Goal: Task Accomplishment & Management: Complete application form

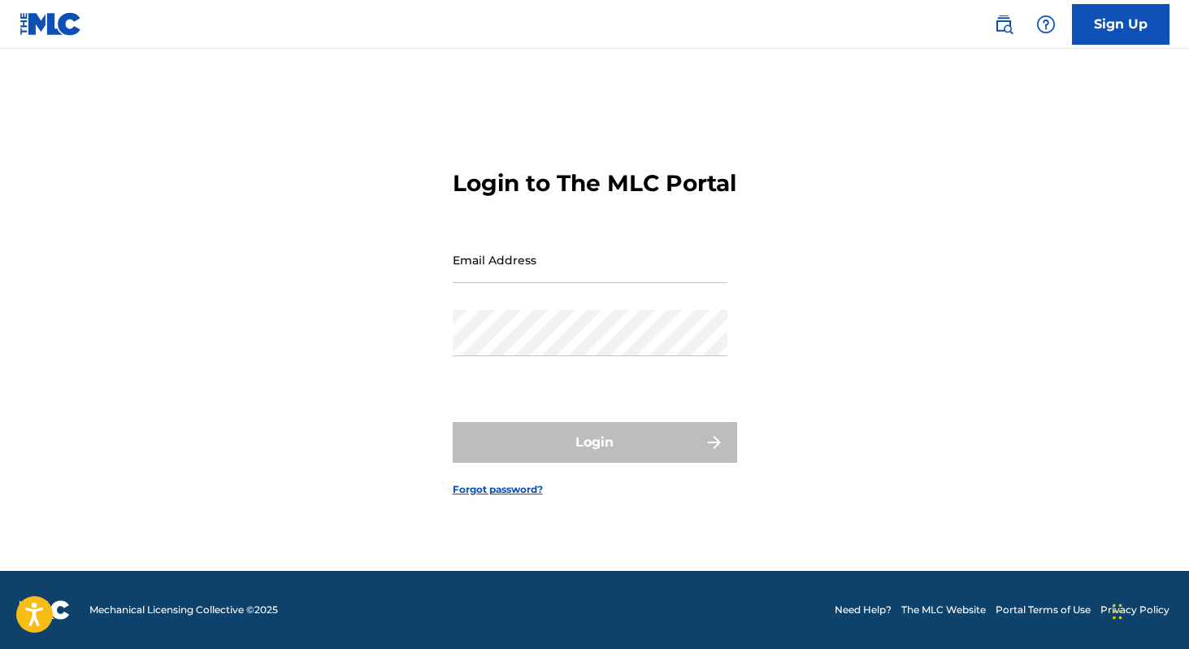
click at [557, 283] on input "Email Address" at bounding box center [590, 260] width 275 height 46
type input "[EMAIL_ADDRESS][DOMAIN_NAME]"
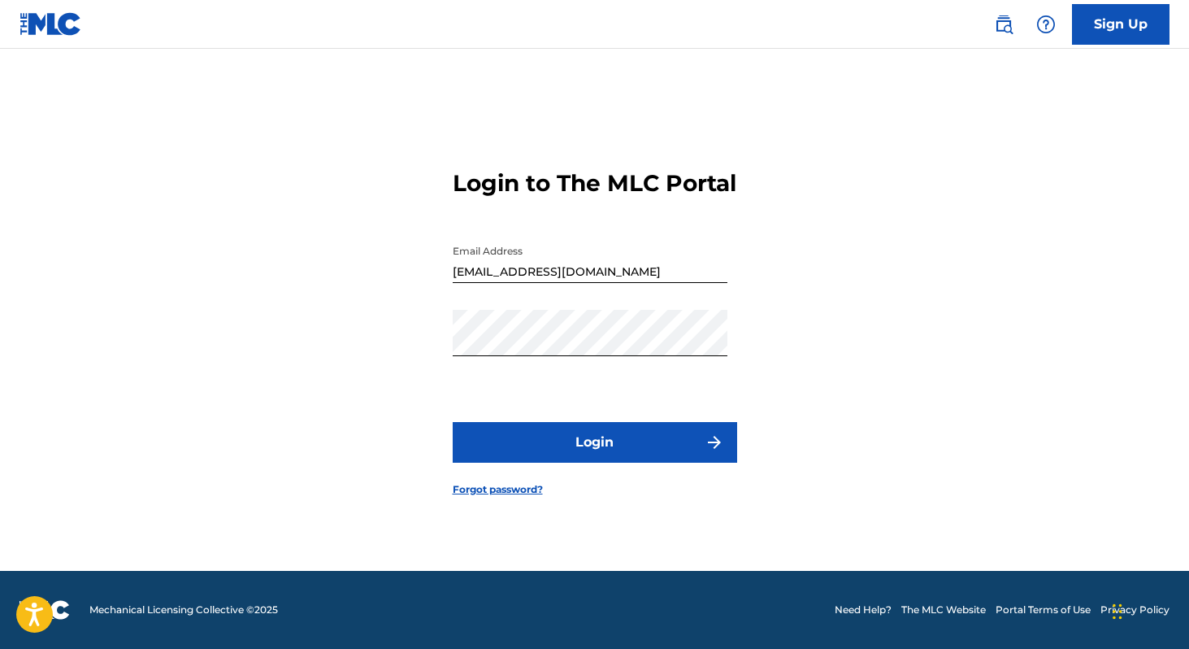
click at [612, 441] on button "Login" at bounding box center [595, 442] width 284 height 41
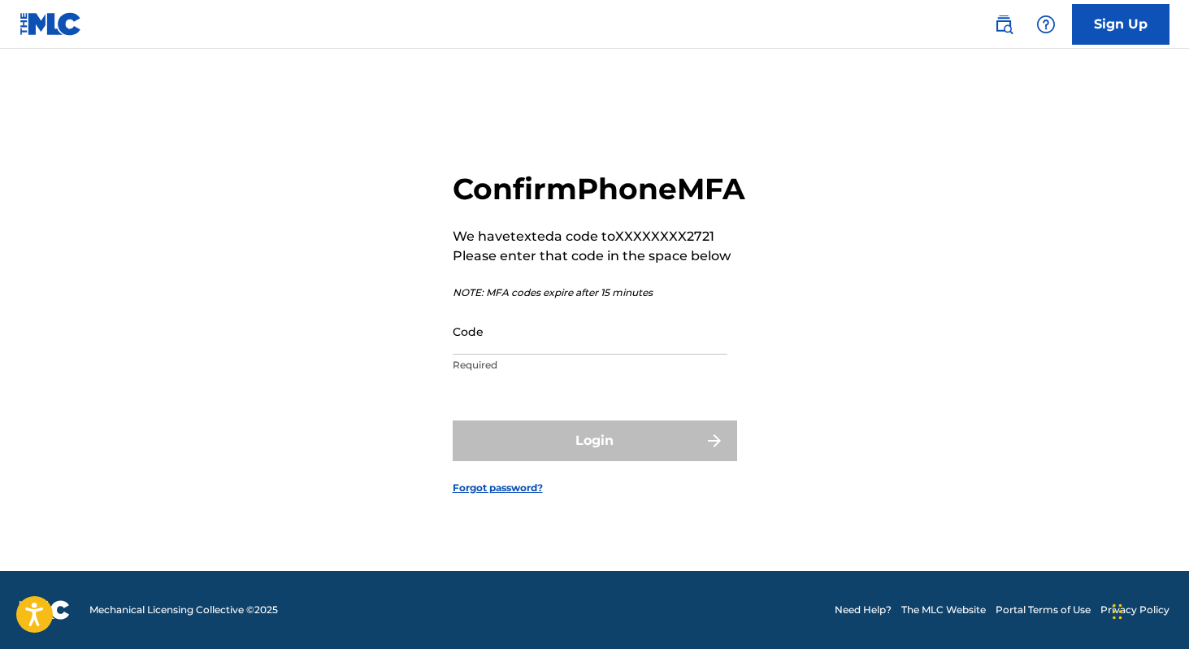
click at [546, 339] on input "Code" at bounding box center [590, 331] width 275 height 46
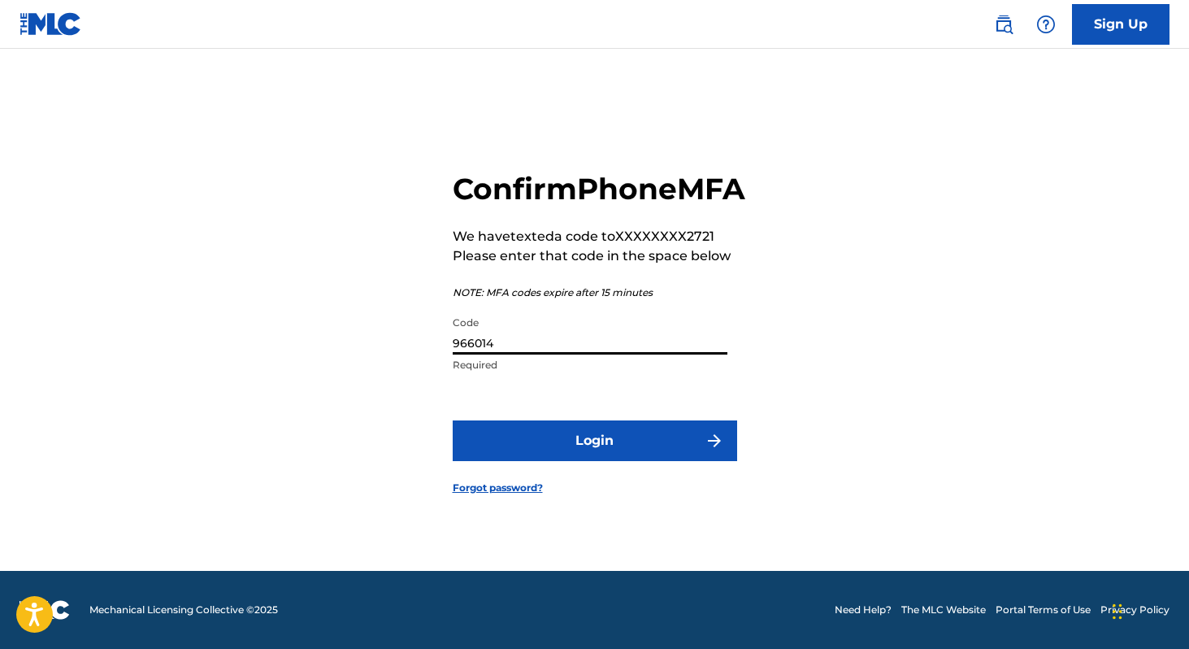
type input "966014"
click at [547, 480] on form "Confirm Phone MFA We have texted a code to XXXXXXXX2721 Please enter that code …" at bounding box center [595, 319] width 284 height 502
click at [549, 461] on button "Login" at bounding box center [595, 440] width 284 height 41
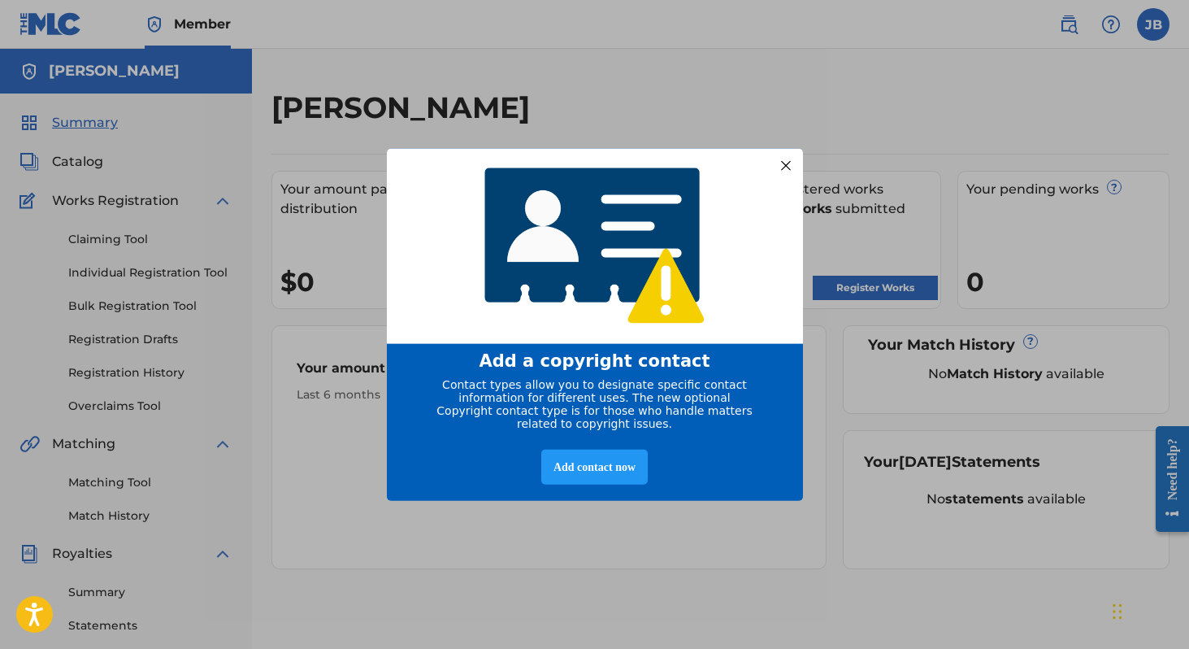
click at [783, 157] on div at bounding box center [785, 164] width 21 height 21
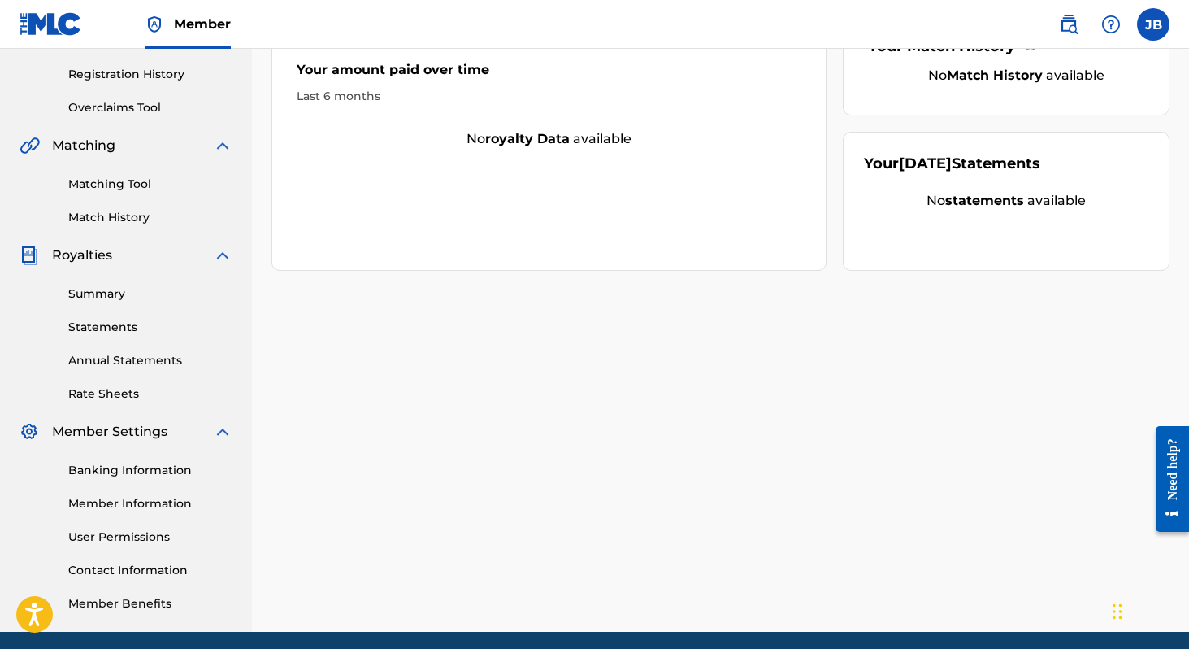
scroll to position [359, 0]
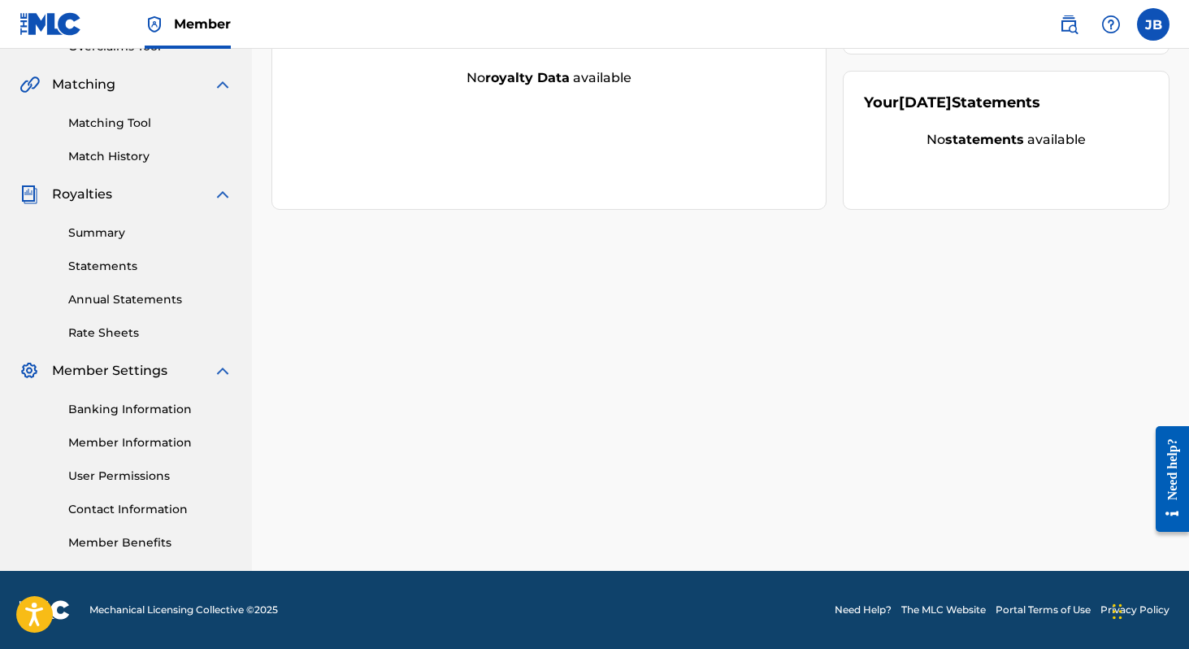
click at [120, 414] on link "Banking Information" at bounding box center [150, 409] width 164 height 17
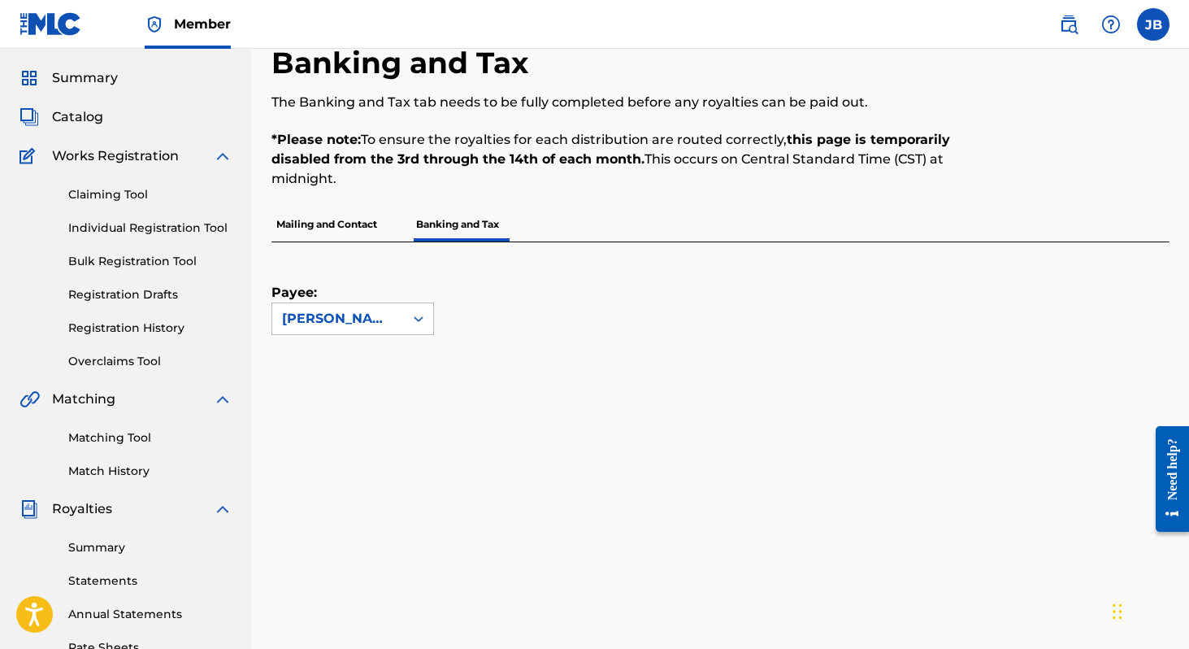
scroll to position [1, 0]
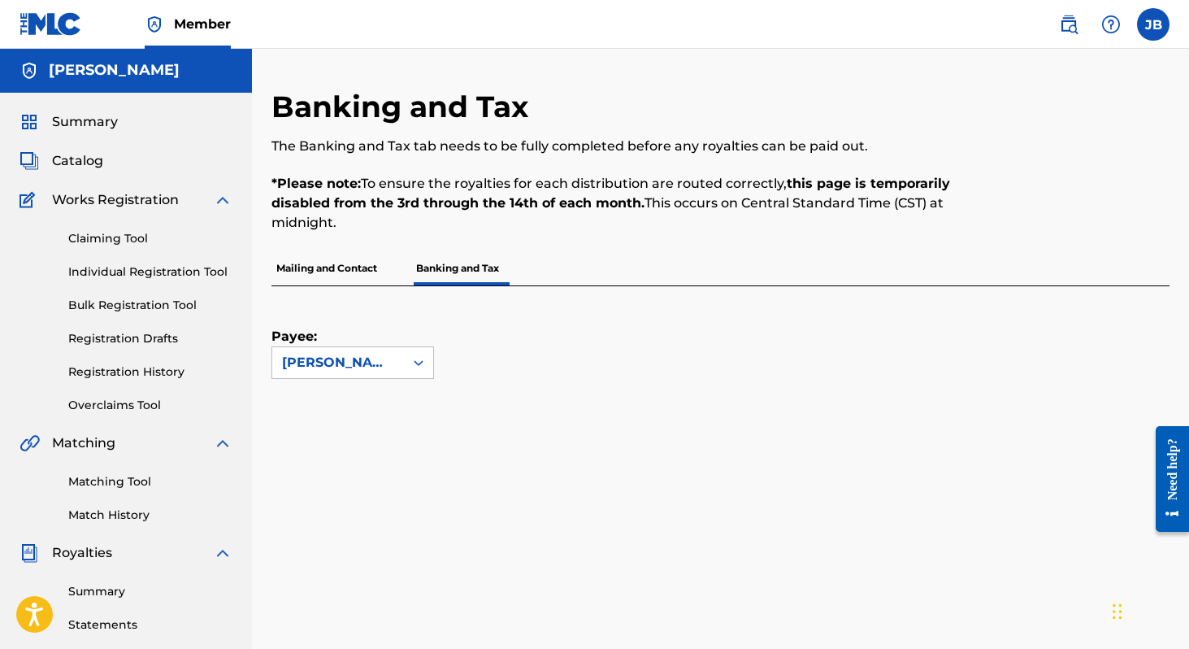
click at [333, 262] on p "Mailing and Contact" at bounding box center [326, 268] width 111 height 34
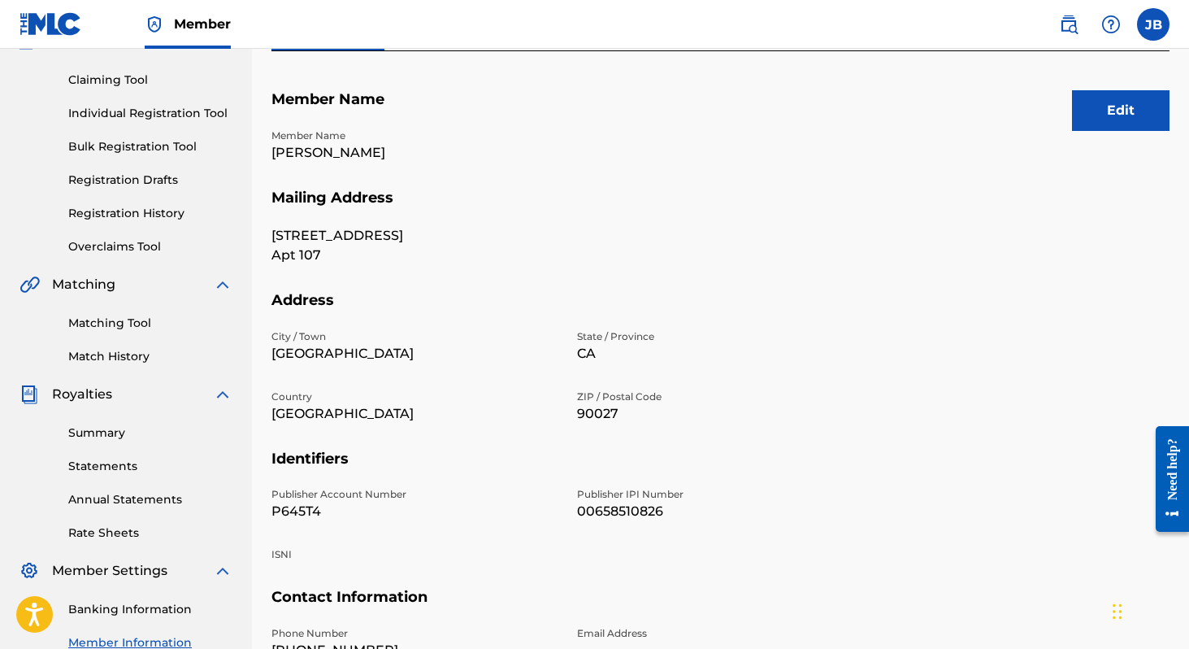
scroll to position [18, 0]
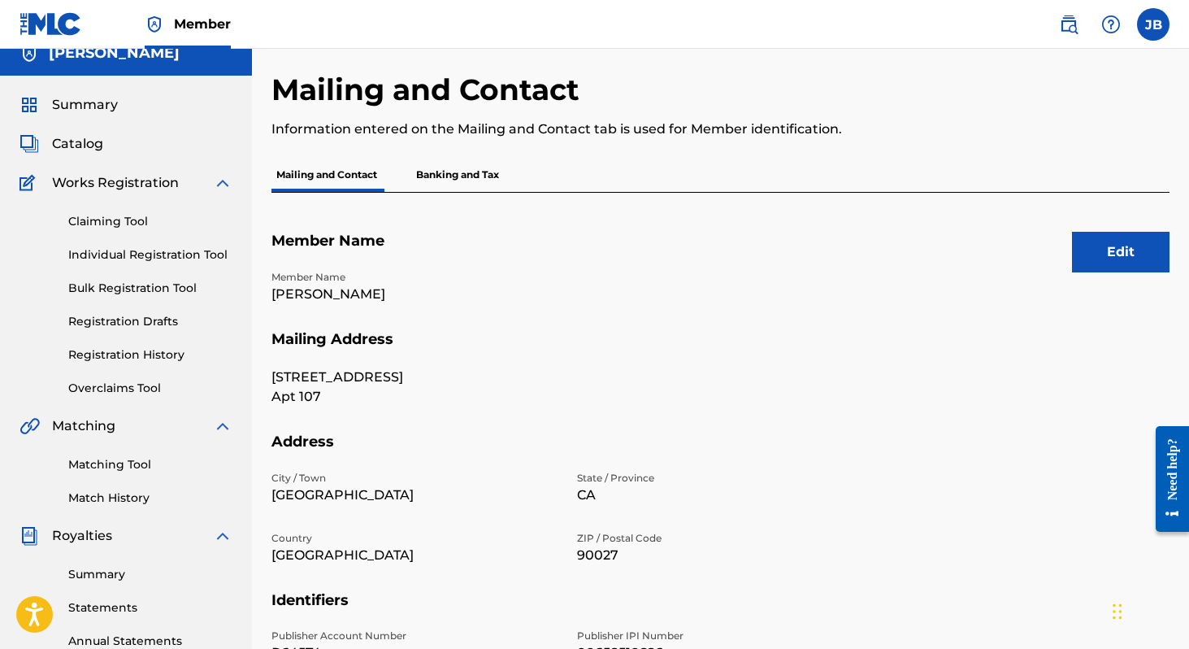
click at [449, 172] on p "Banking and Tax" at bounding box center [457, 175] width 93 height 34
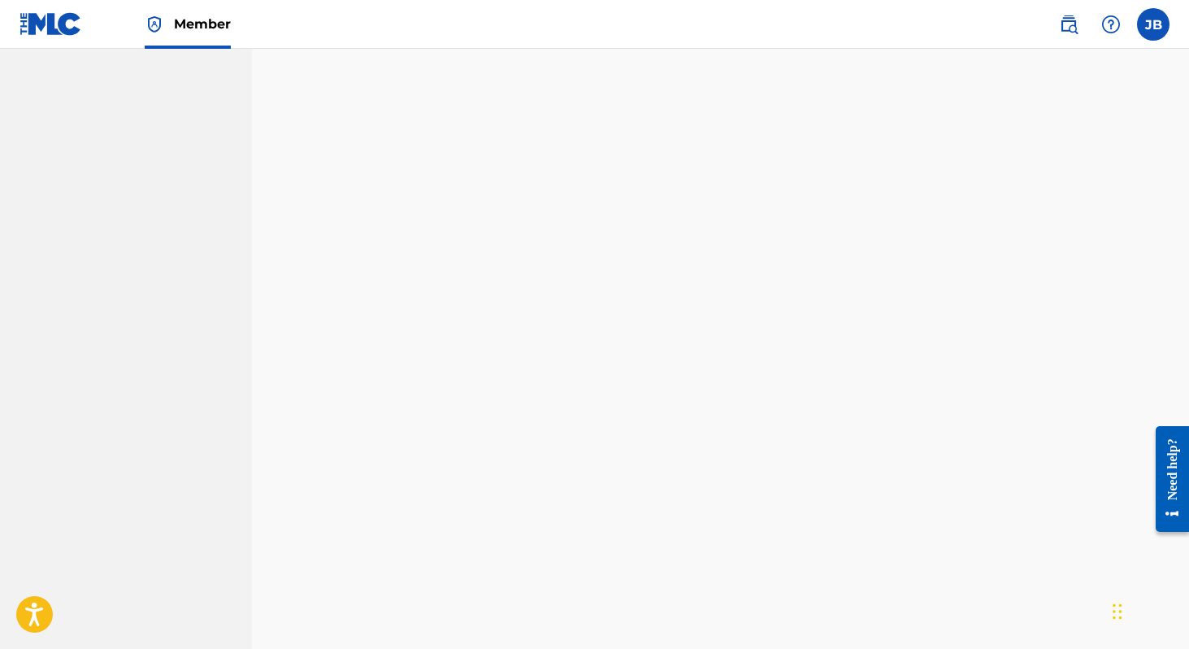
scroll to position [875, 0]
click at [203, 380] on nav "[PERSON_NAME] Summary Catalog Works Registration Claiming Tool Individual Regis…" at bounding box center [126, 186] width 252 height 2025
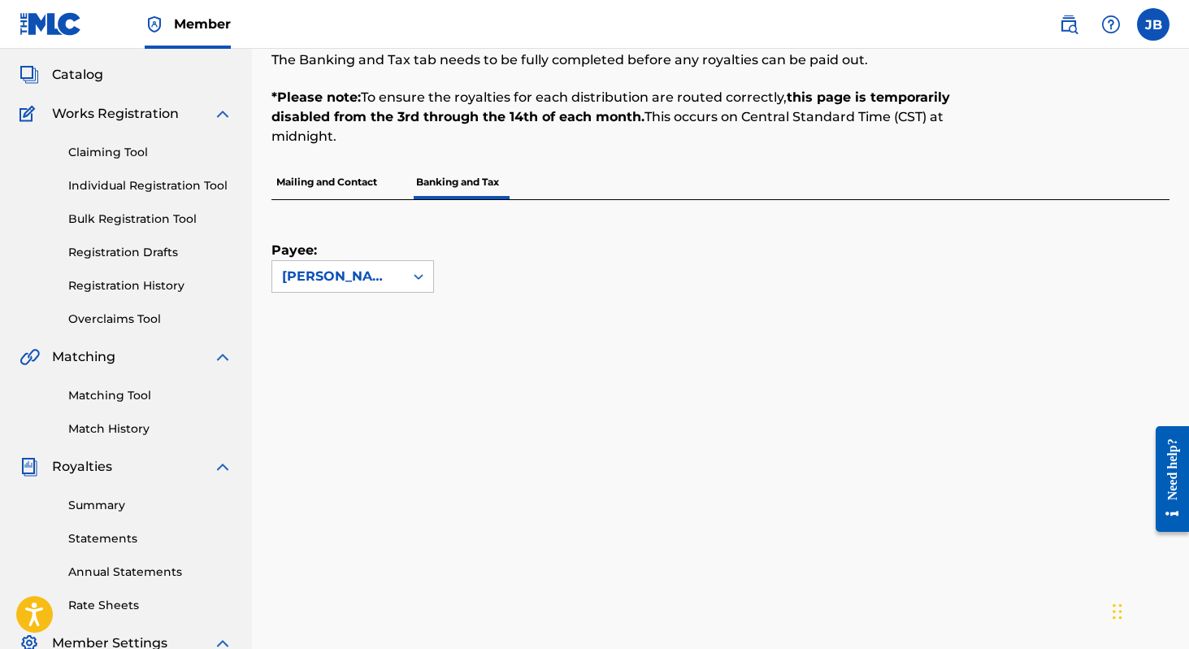
scroll to position [0, 0]
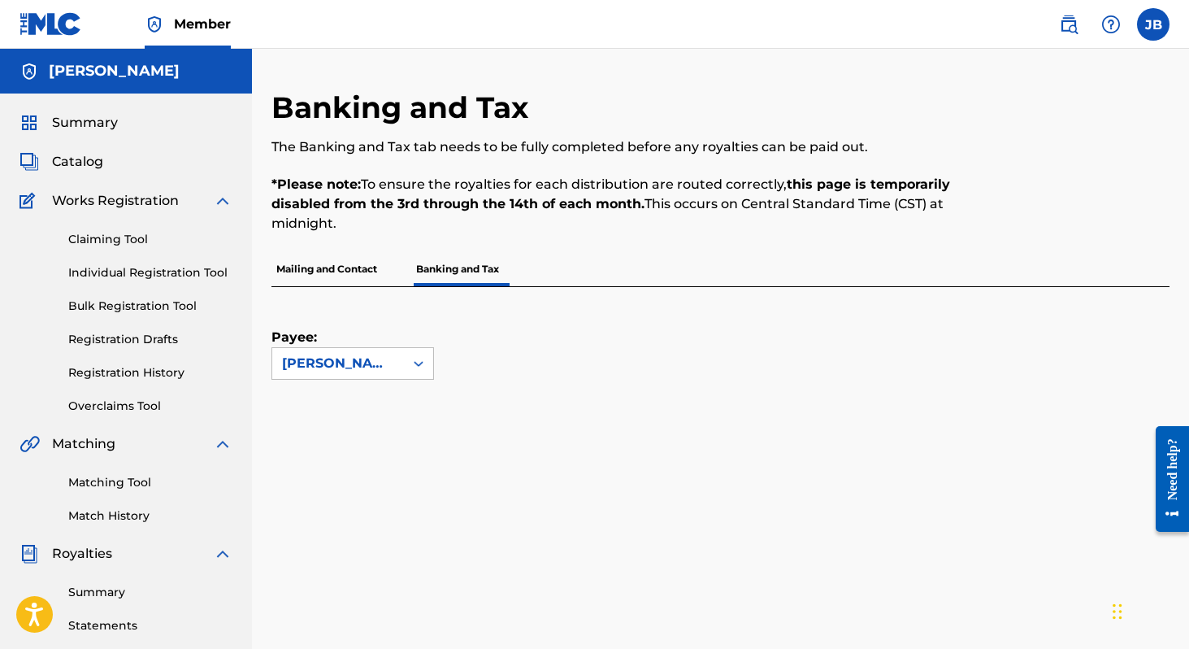
click at [92, 155] on span "Catalog" at bounding box center [77, 162] width 51 height 20
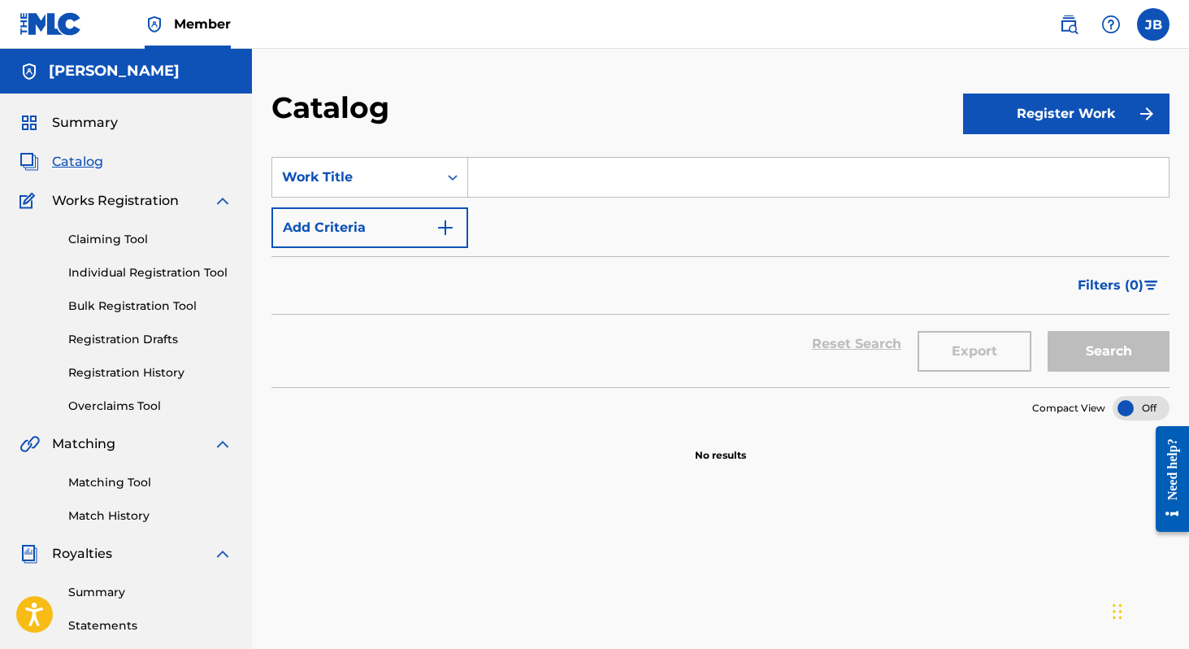
click at [1015, 121] on button "Register Work" at bounding box center [1066, 113] width 206 height 41
click at [1002, 165] on link "Individual" at bounding box center [1066, 166] width 206 height 39
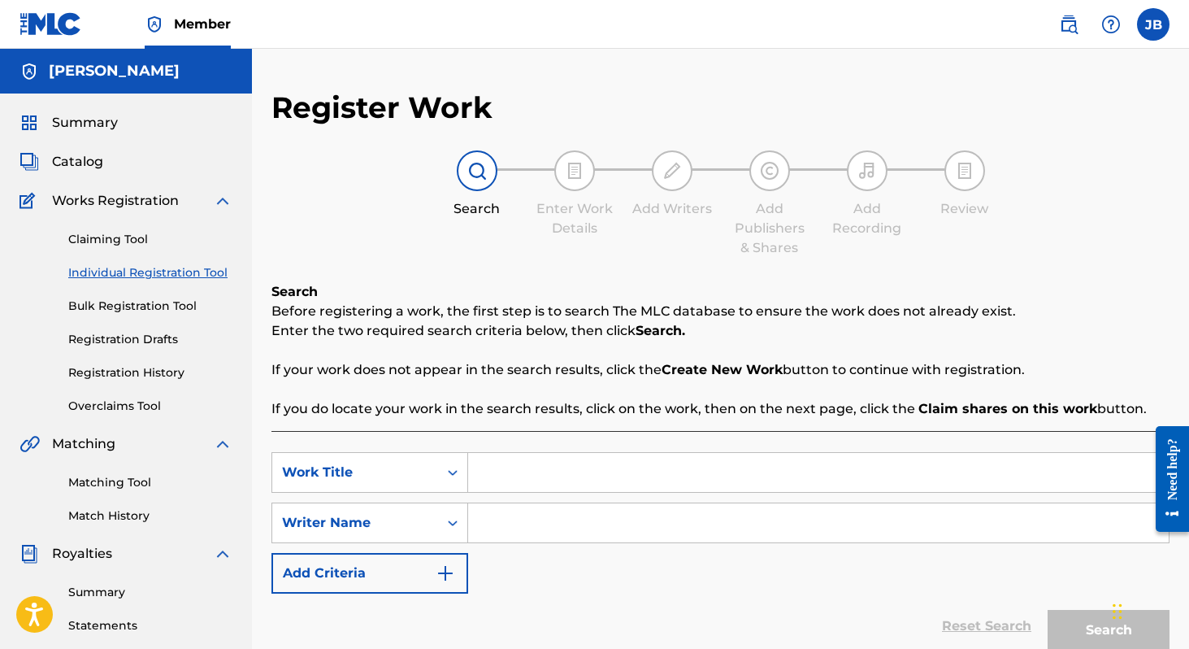
scroll to position [149, 0]
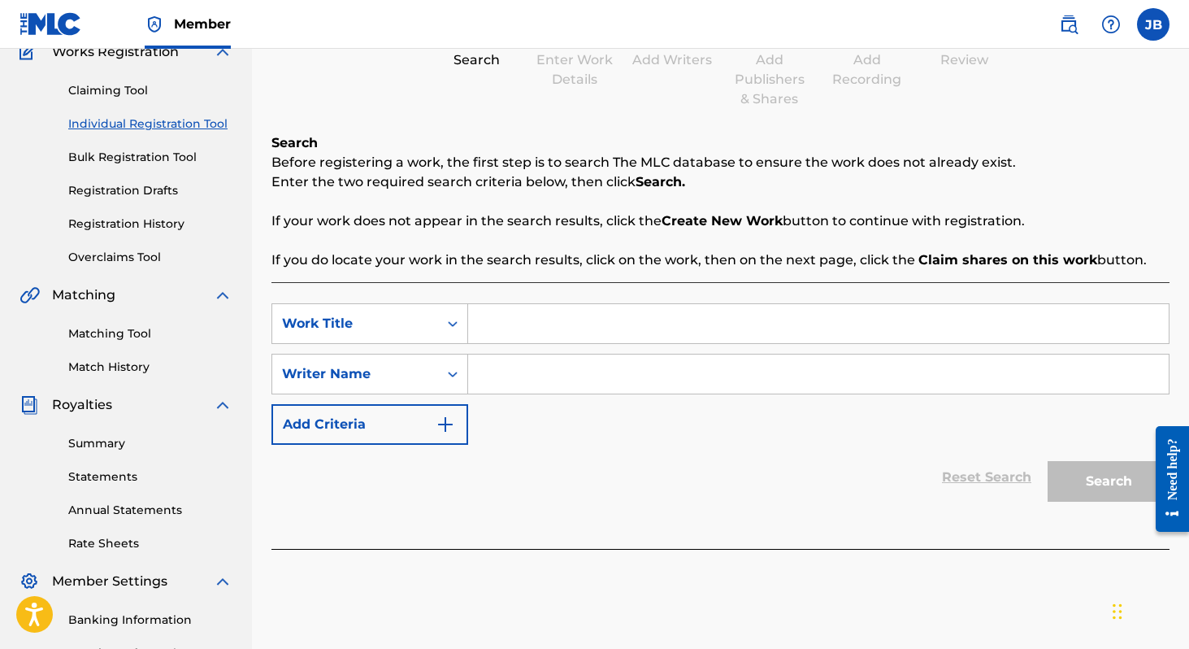
click at [520, 317] on input "Search Form" at bounding box center [818, 323] width 701 height 39
type input "Cheater Bitch"
click at [407, 340] on div "Work Title" at bounding box center [369, 323] width 197 height 41
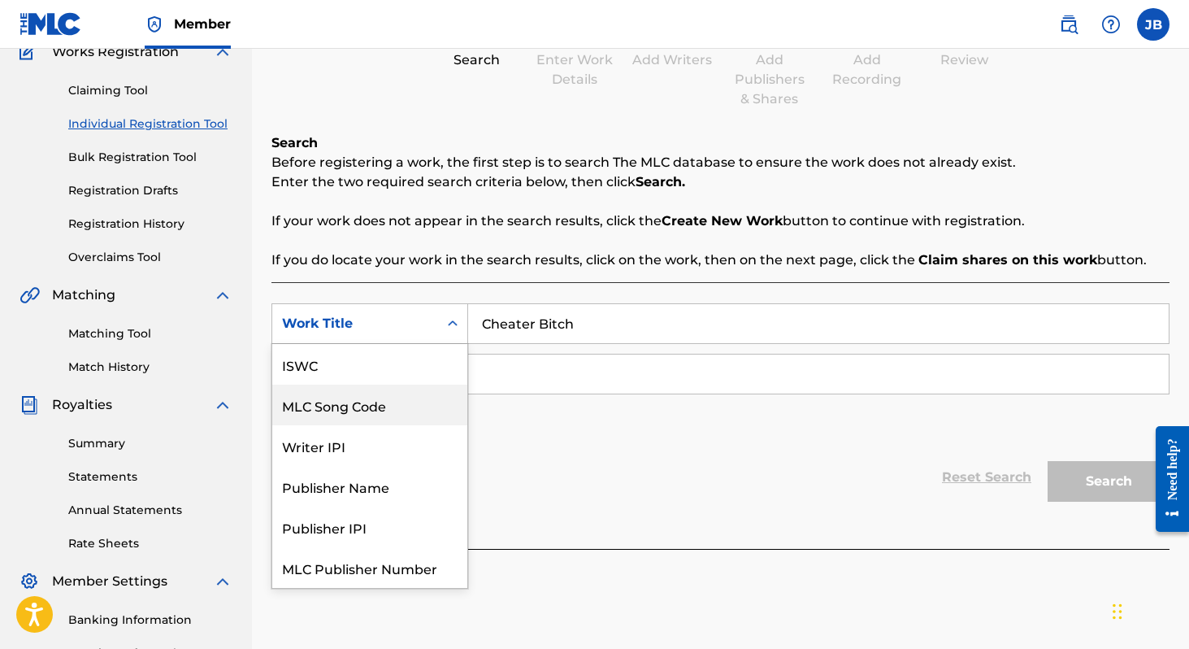
scroll to position [41, 0]
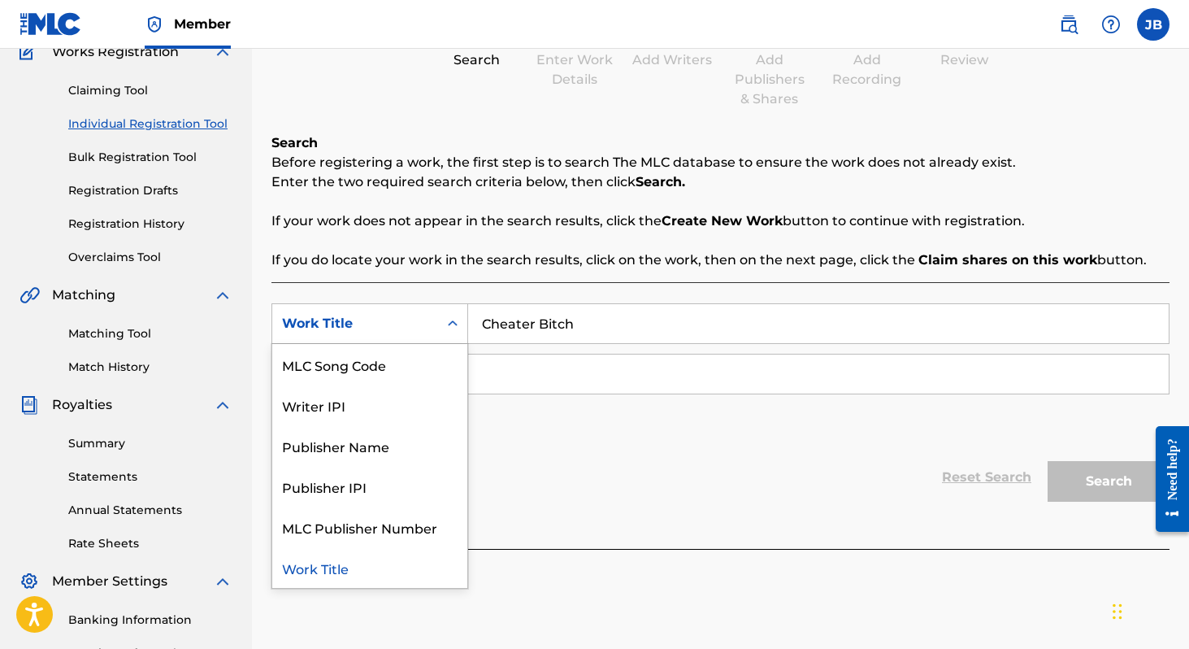
click at [370, 572] on div "Work Title" at bounding box center [369, 567] width 195 height 41
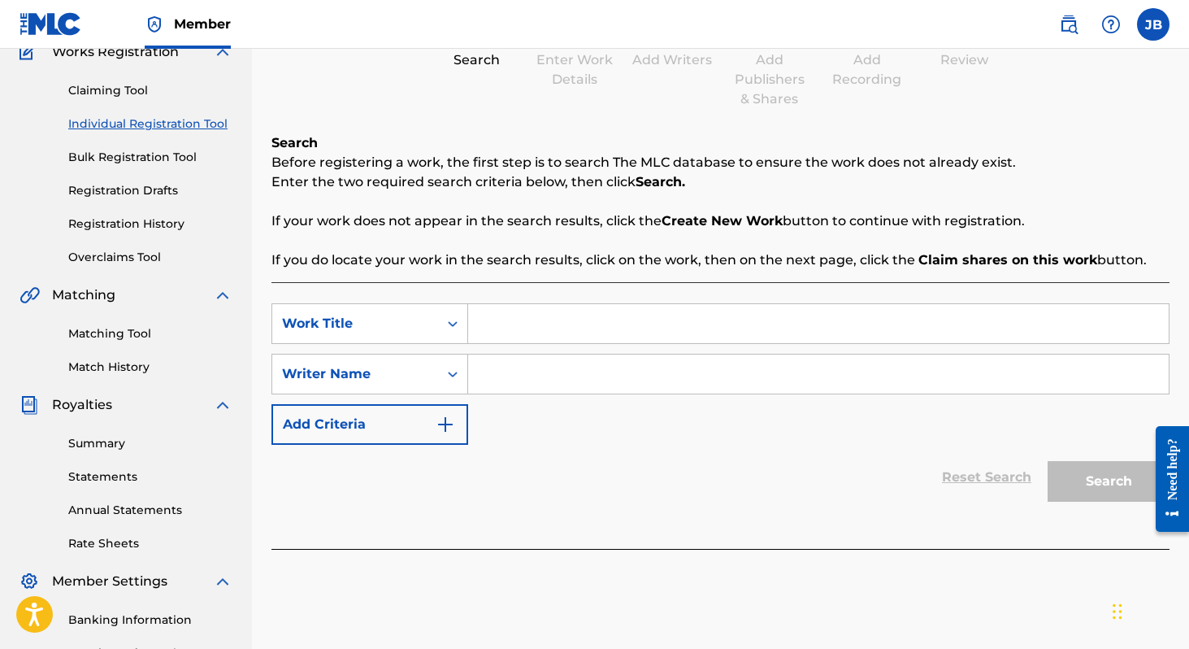
click at [523, 309] on input "Search Form" at bounding box center [818, 323] width 701 height 39
type input "Cheater Bitch"
click at [440, 375] on div "Search Form" at bounding box center [452, 373] width 29 height 29
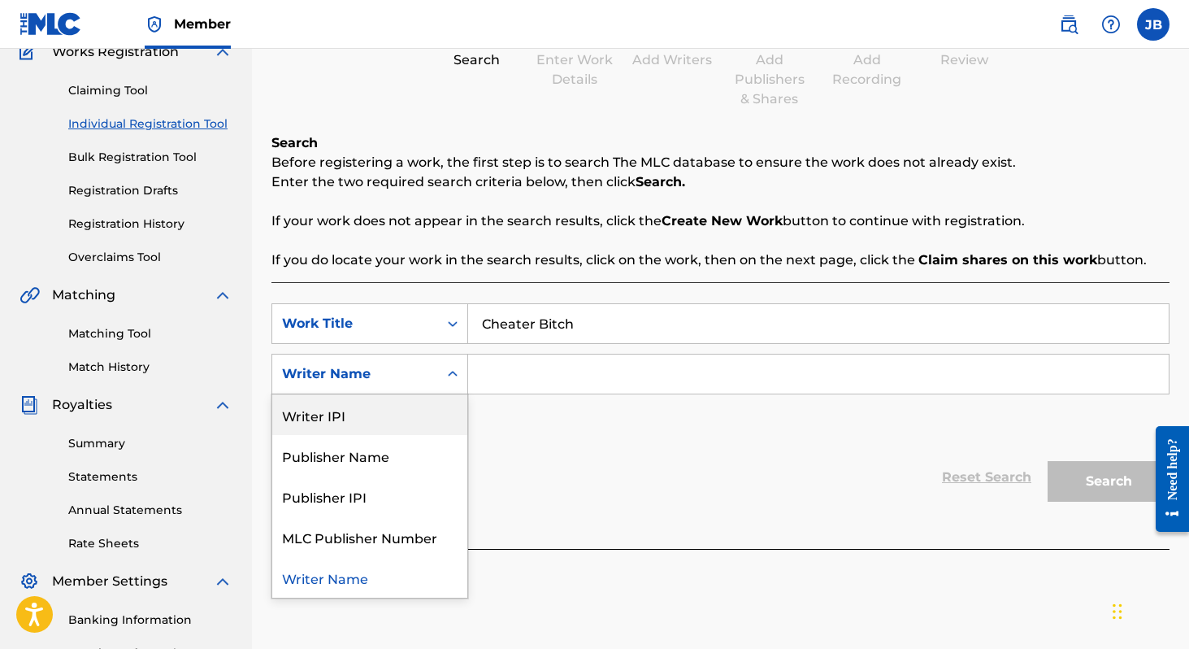
click at [531, 365] on input "Search Form" at bounding box center [818, 373] width 701 height 39
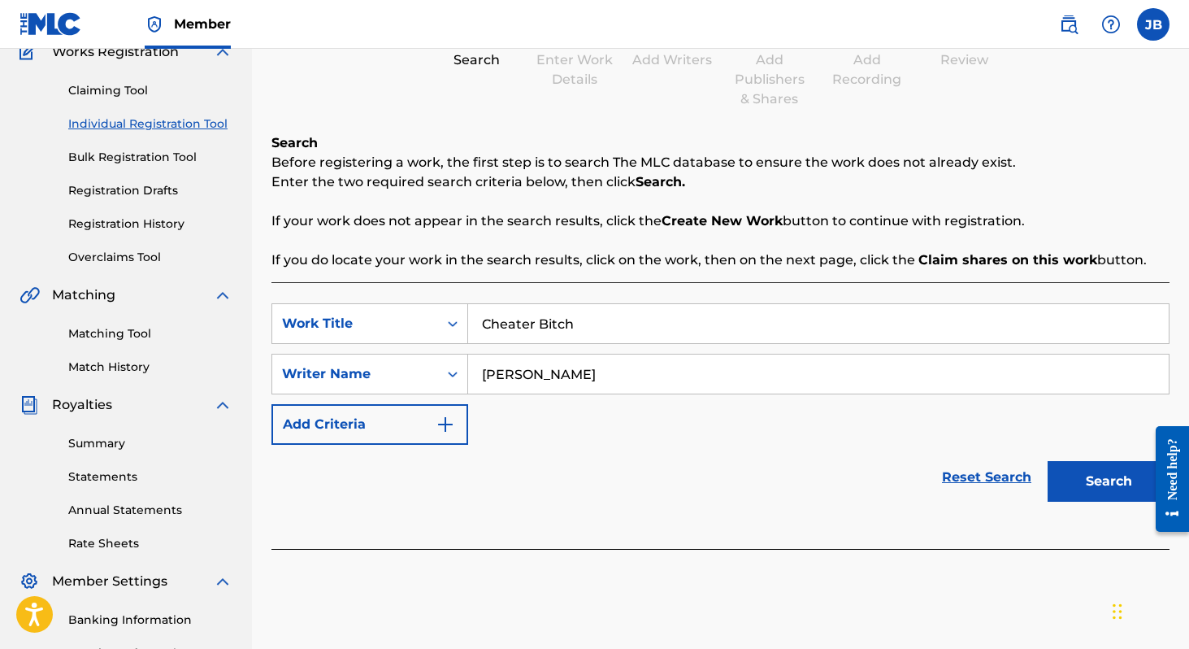
type input "[PERSON_NAME]"
click at [393, 415] on button "Add Criteria" at bounding box center [369, 424] width 197 height 41
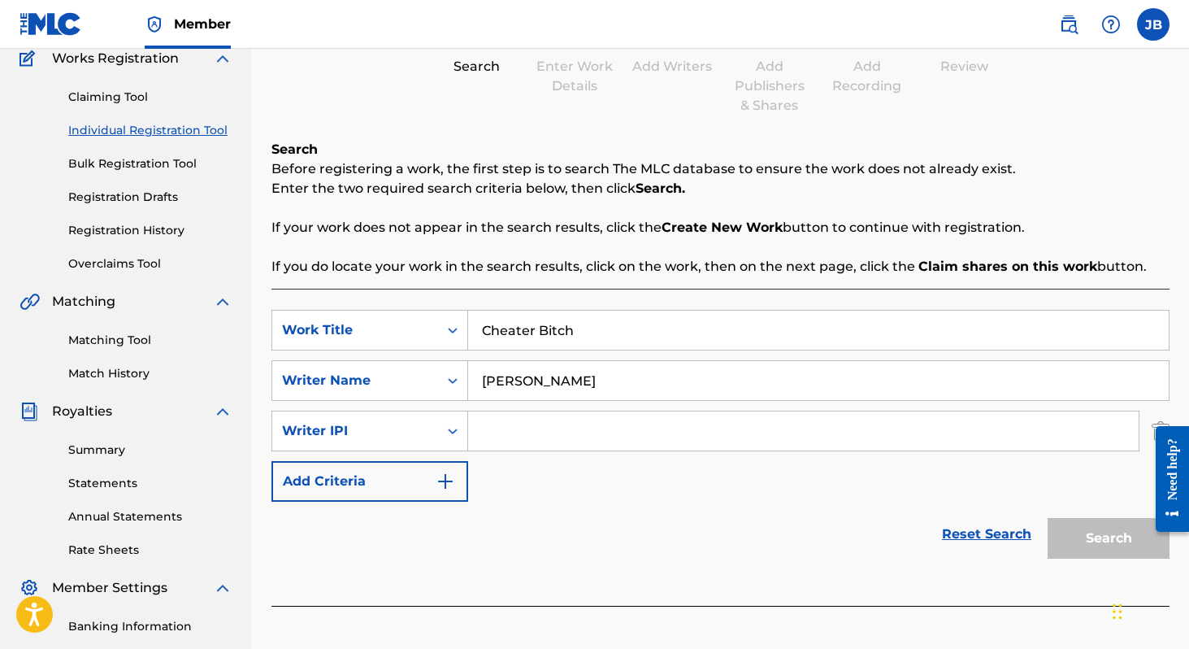
scroll to position [177, 0]
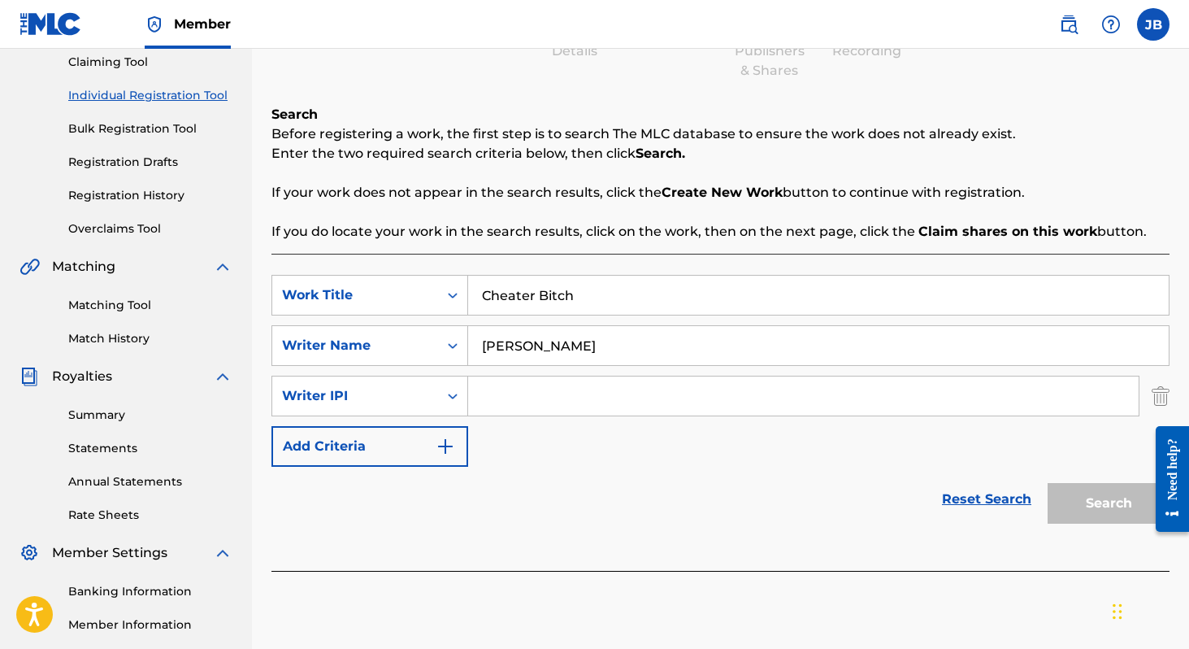
click at [512, 398] on input "Search Form" at bounding box center [803, 395] width 671 height 39
type input "658510826"
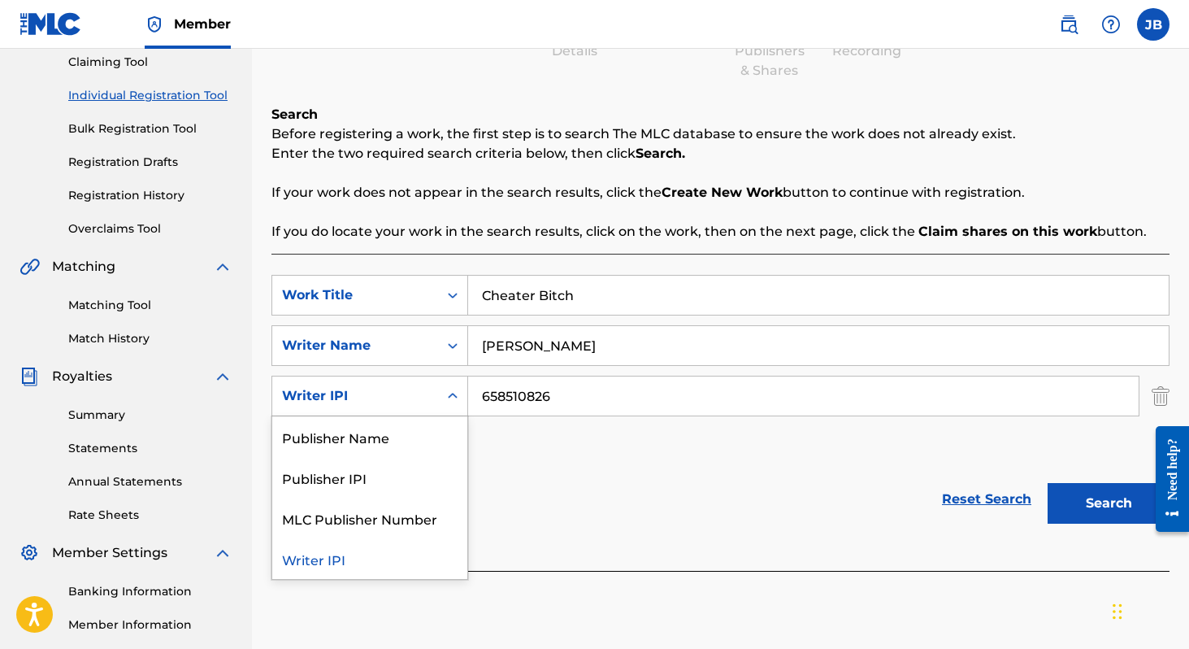
click at [428, 397] on div "Writer IPI" at bounding box center [355, 395] width 166 height 31
click at [519, 392] on input "658510826" at bounding box center [803, 395] width 671 height 39
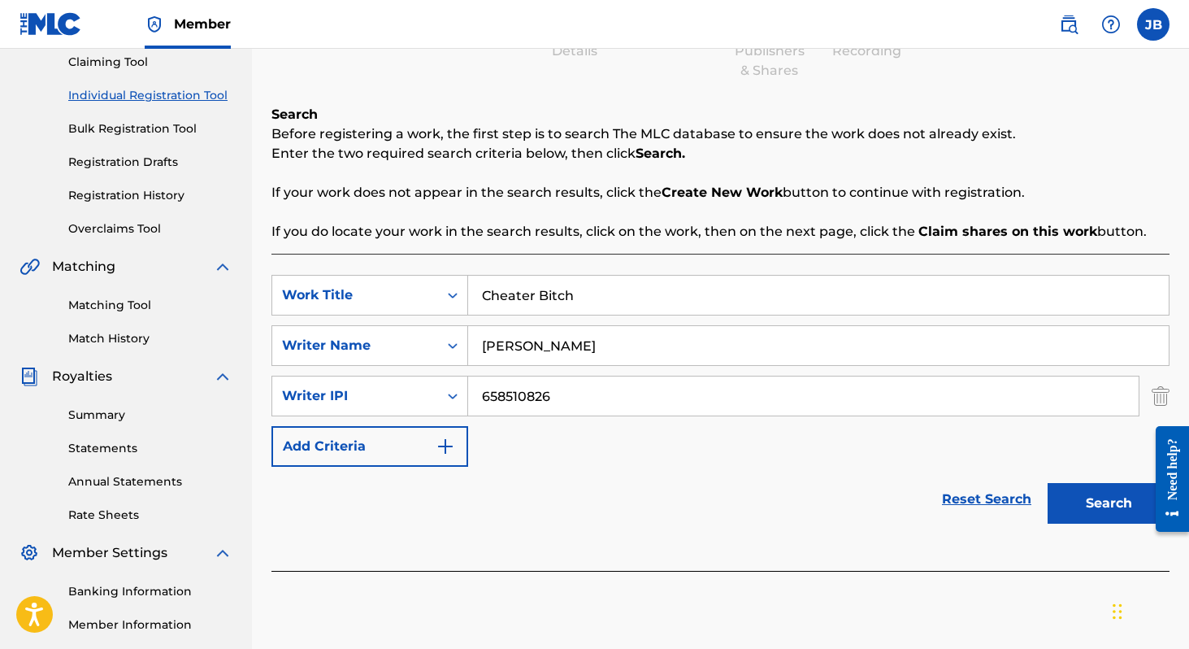
click at [519, 392] on input "658510826" at bounding box center [803, 395] width 671 height 39
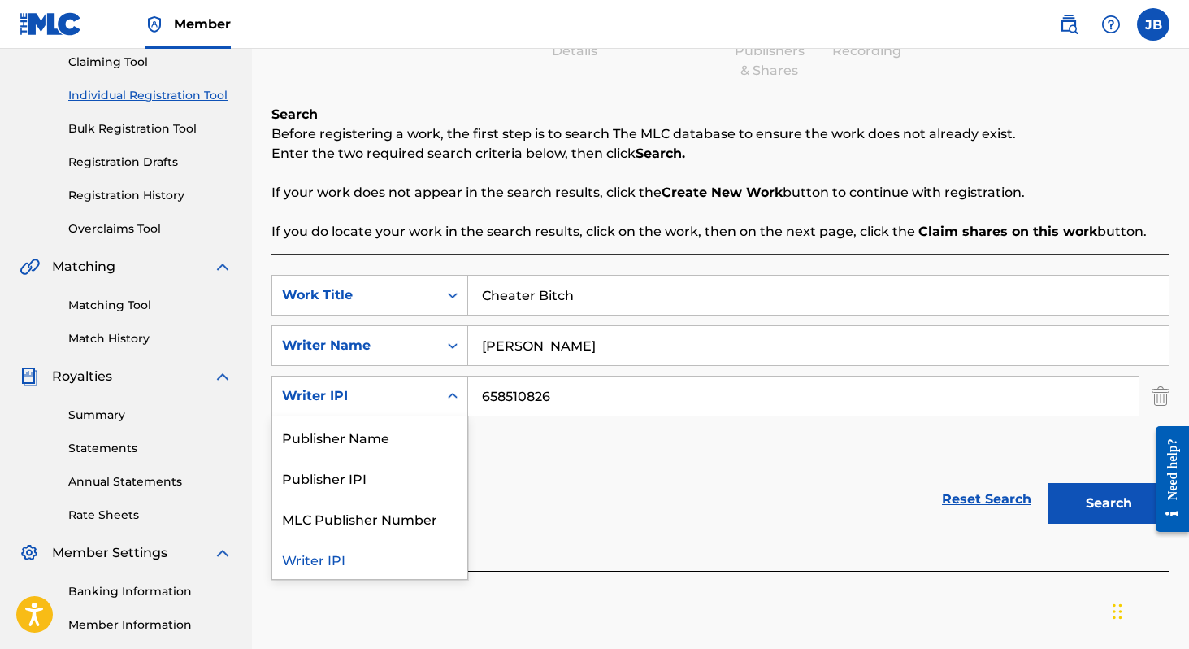
click at [385, 402] on div "Writer IPI" at bounding box center [355, 396] width 146 height 20
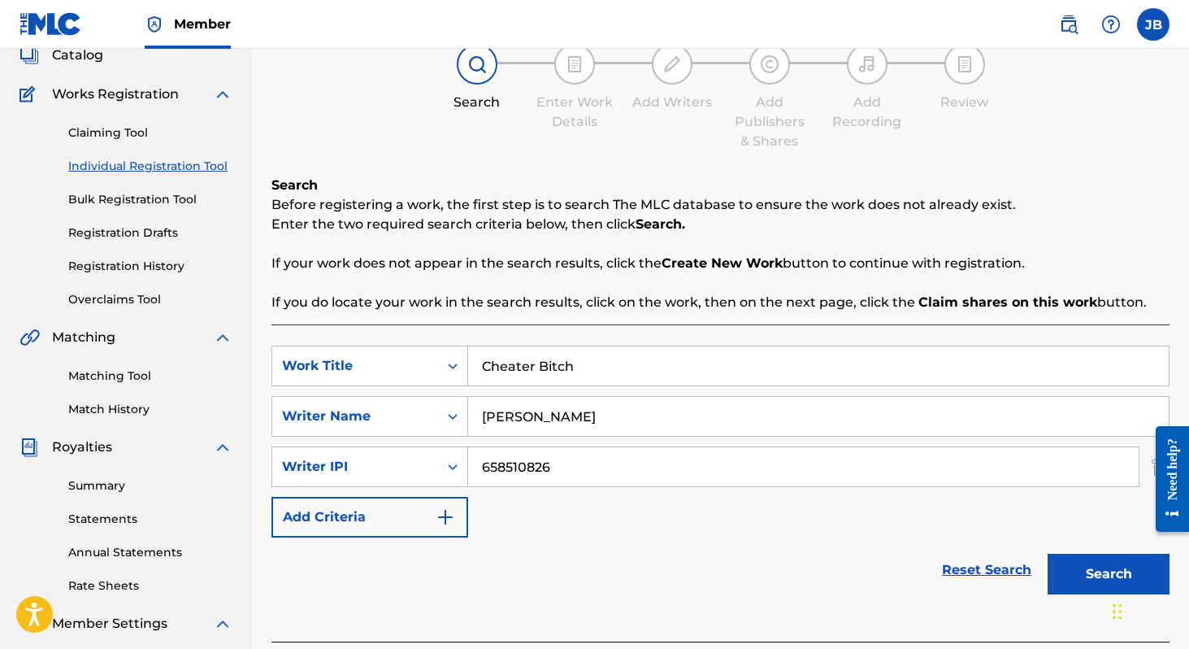
click at [553, 523] on div "SearchWithCriteriac100f28d-333d-4e50-8d0b-29d2f338a0d3 Work Title Cheater Bitch…" at bounding box center [720, 441] width 898 height 192
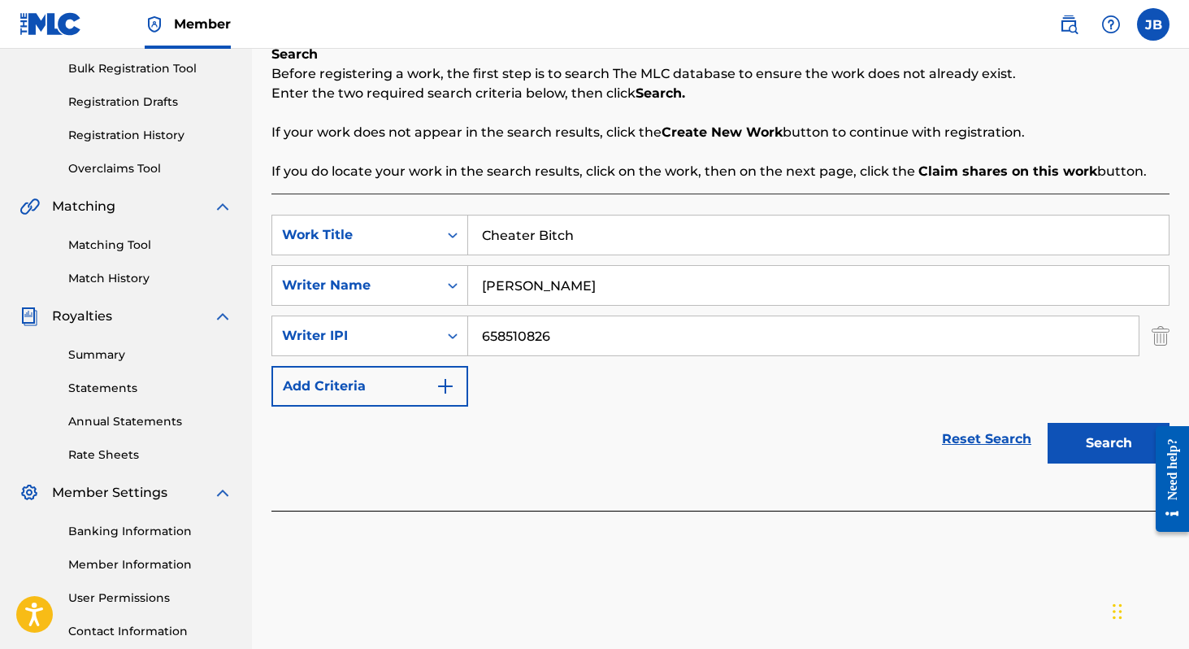
scroll to position [278, 0]
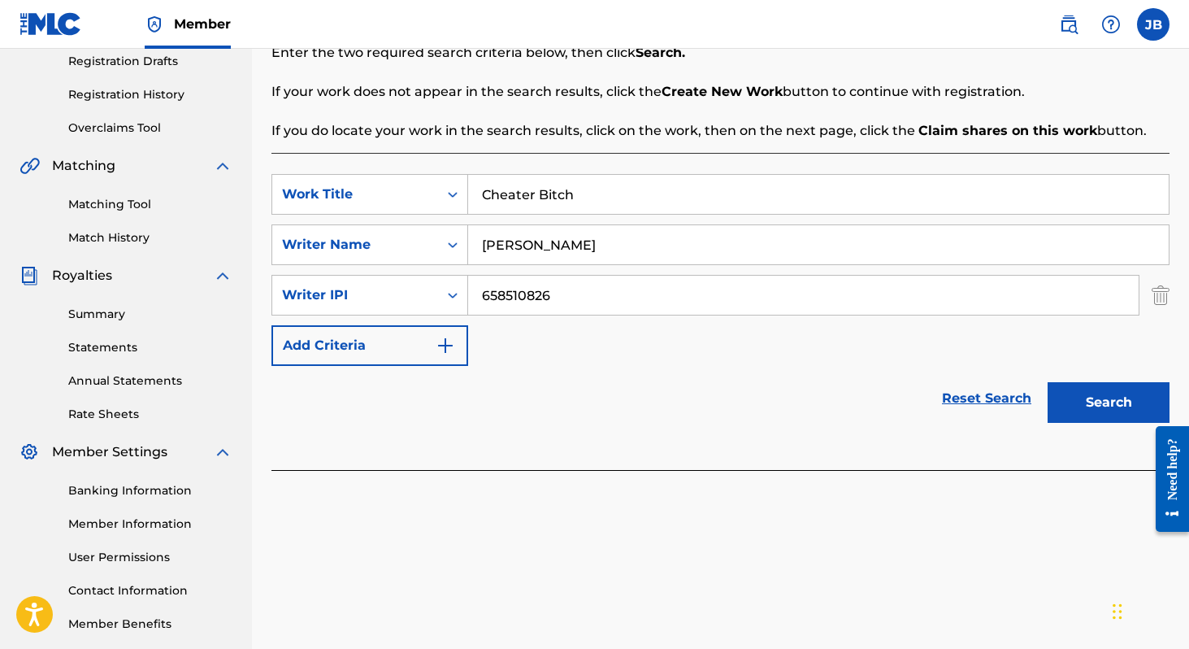
click at [1074, 390] on button "Search" at bounding box center [1109, 402] width 122 height 41
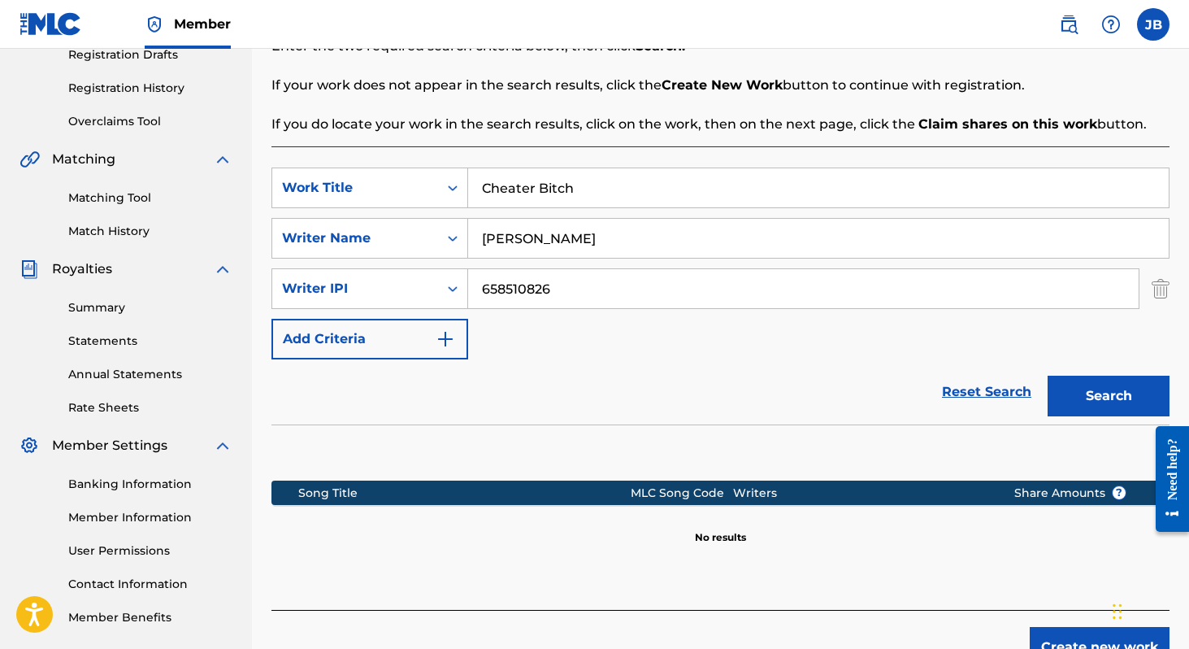
scroll to position [241, 0]
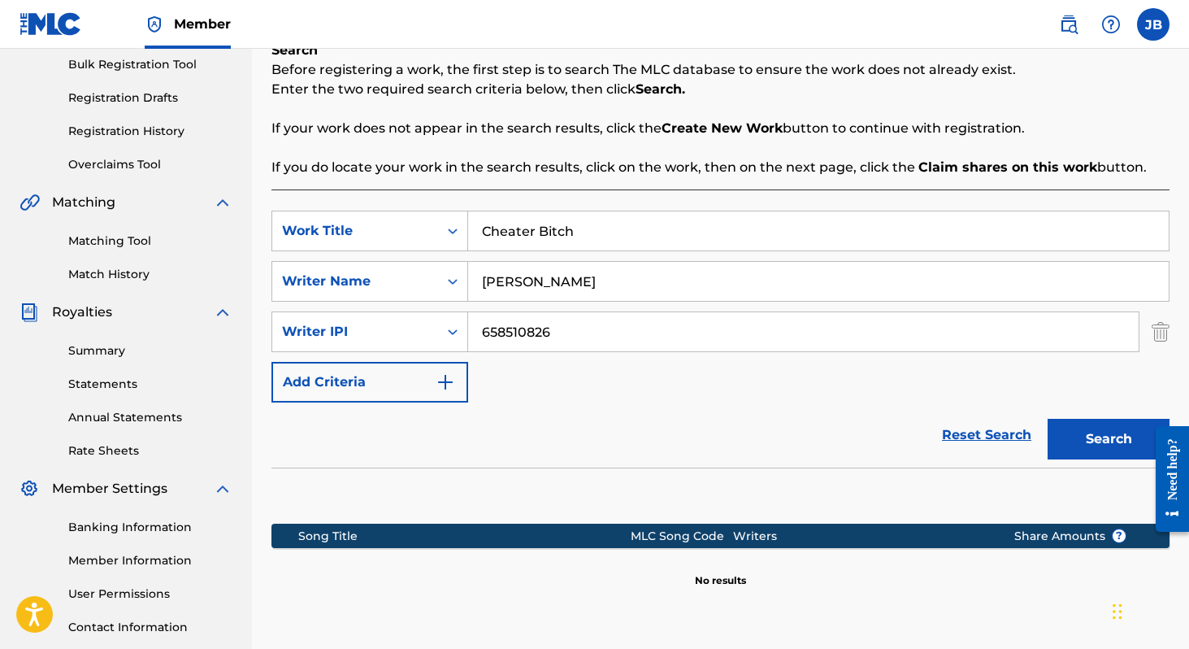
click at [546, 225] on input "Cheater Bitch" at bounding box center [818, 230] width 701 height 39
click at [372, 222] on div "Work Title" at bounding box center [355, 231] width 146 height 20
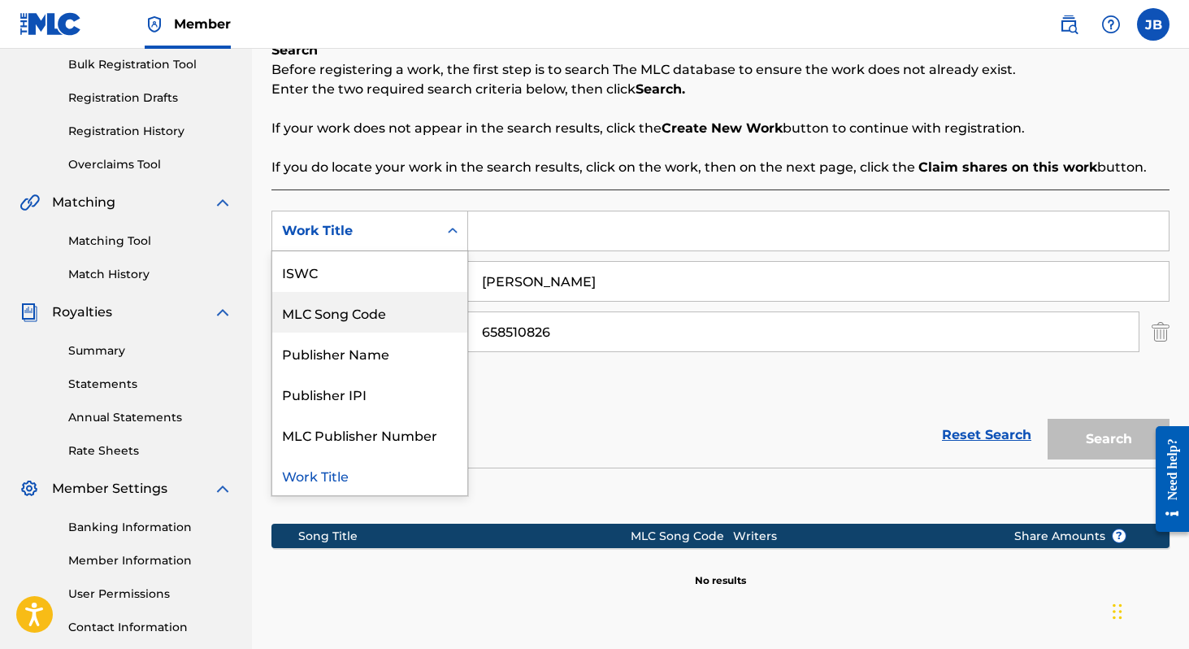
click at [580, 408] on div "Reset Search Search" at bounding box center [720, 434] width 898 height 65
click at [395, 228] on div "Work Title" at bounding box center [355, 231] width 146 height 20
click at [335, 481] on div "Work Title" at bounding box center [369, 474] width 195 height 41
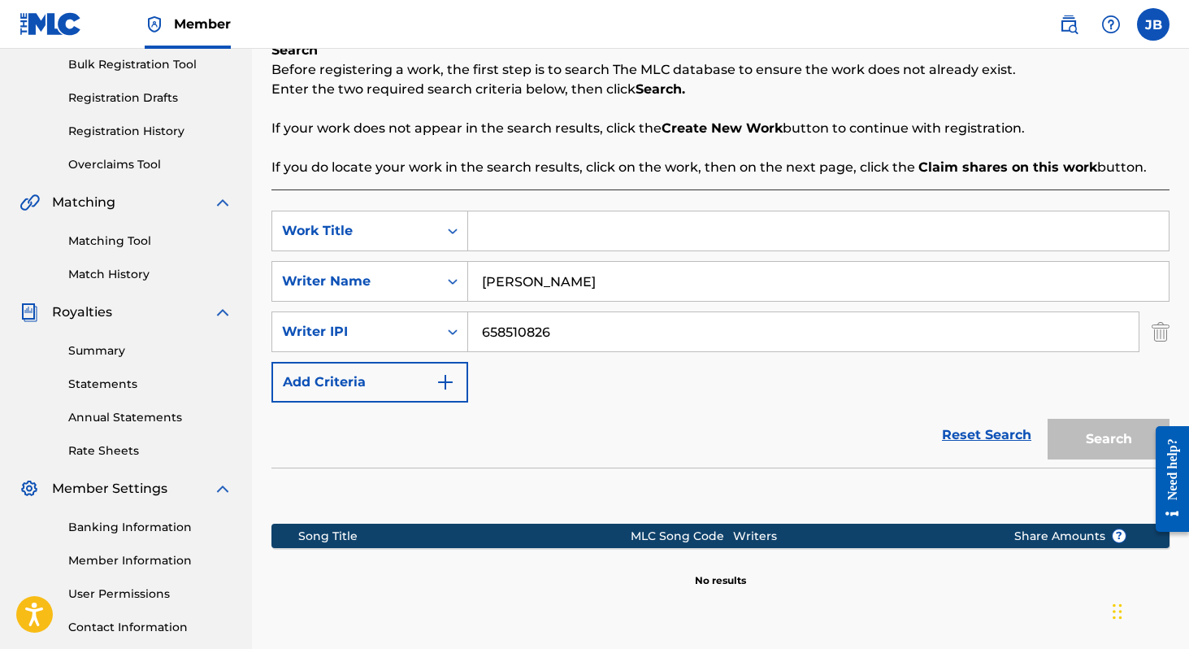
click at [532, 244] on input "Search Form" at bounding box center [818, 230] width 701 height 39
click at [1115, 439] on button "Search" at bounding box center [1109, 439] width 122 height 41
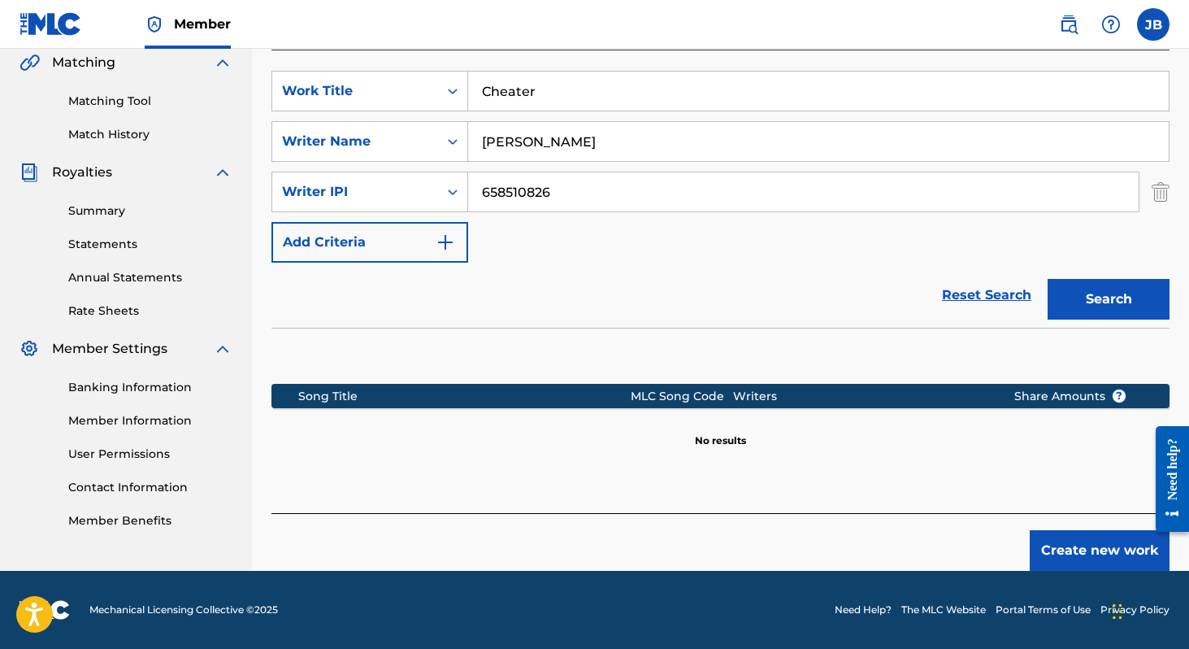
click at [607, 117] on div "SearchWithCriteria36527211-ba95-4707-9cfa-7d1c614a3431 Work Title Cheater Searc…" at bounding box center [720, 167] width 898 height 192
click at [588, 93] on input "Cheater" at bounding box center [818, 91] width 701 height 39
type input "Cheater Bitch"
click at [566, 249] on div "SearchWithCriteria36527211-ba95-4707-9cfa-7d1c614a3431 Work Title Cheater Bitch…" at bounding box center [720, 167] width 898 height 192
click at [1075, 550] on button "Create new work" at bounding box center [1100, 550] width 140 height 41
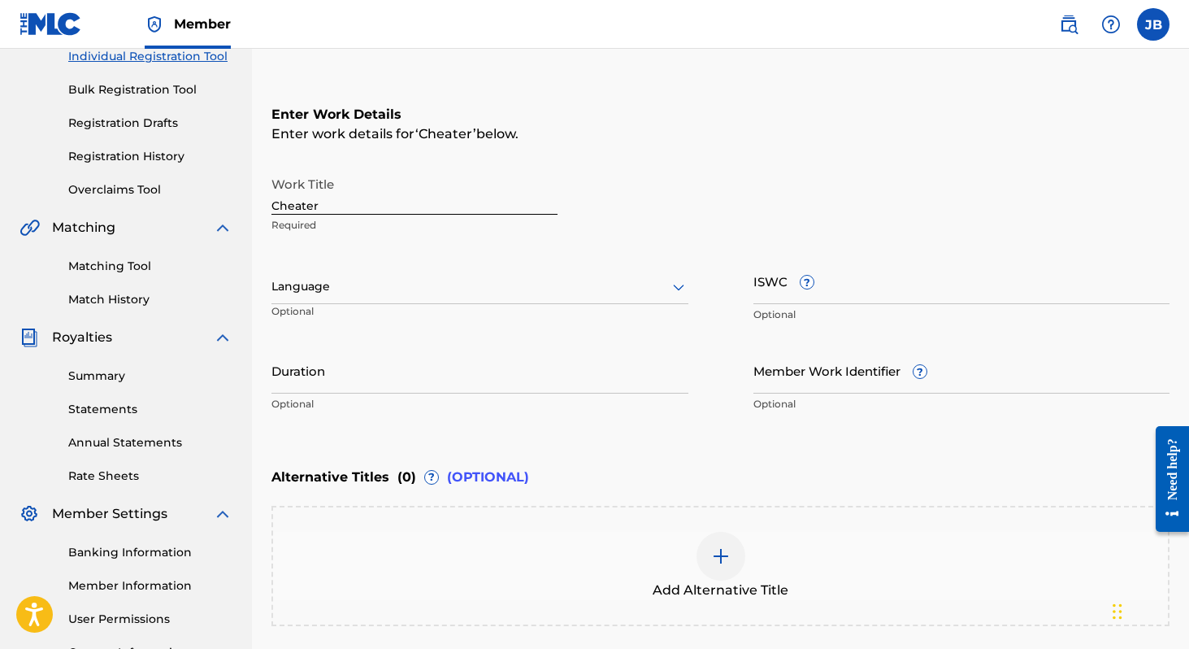
scroll to position [215, 0]
click at [389, 201] on input "Cheater" at bounding box center [414, 193] width 286 height 46
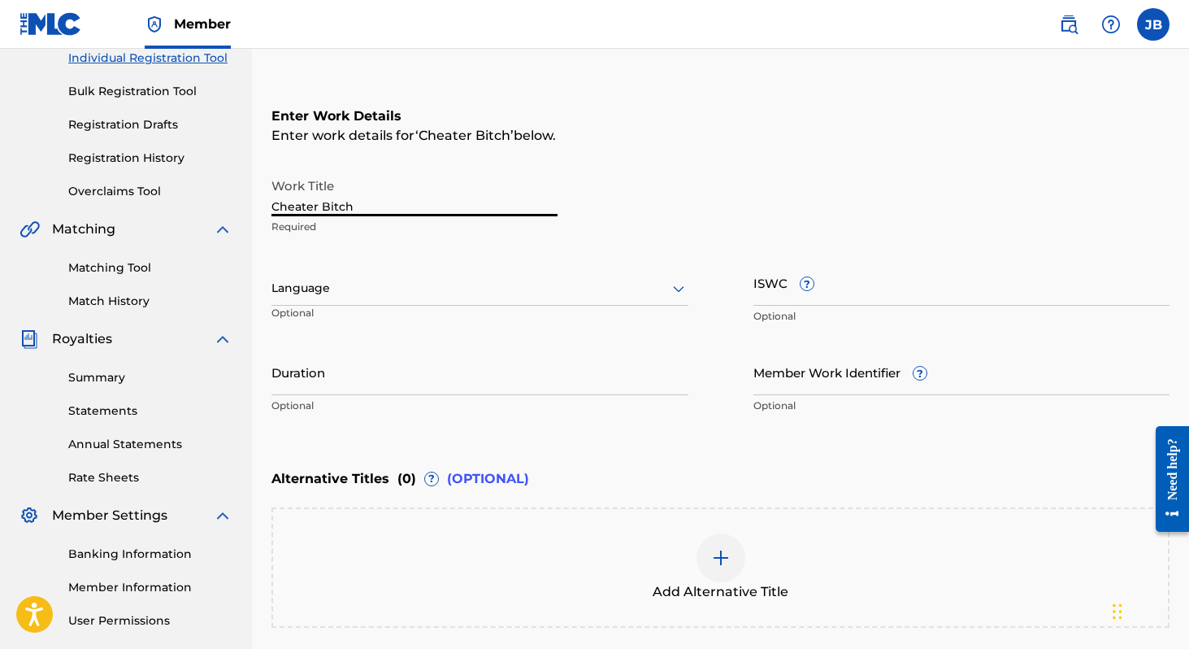
type input "Cheater Bitch"
click at [370, 286] on div at bounding box center [479, 288] width 417 height 20
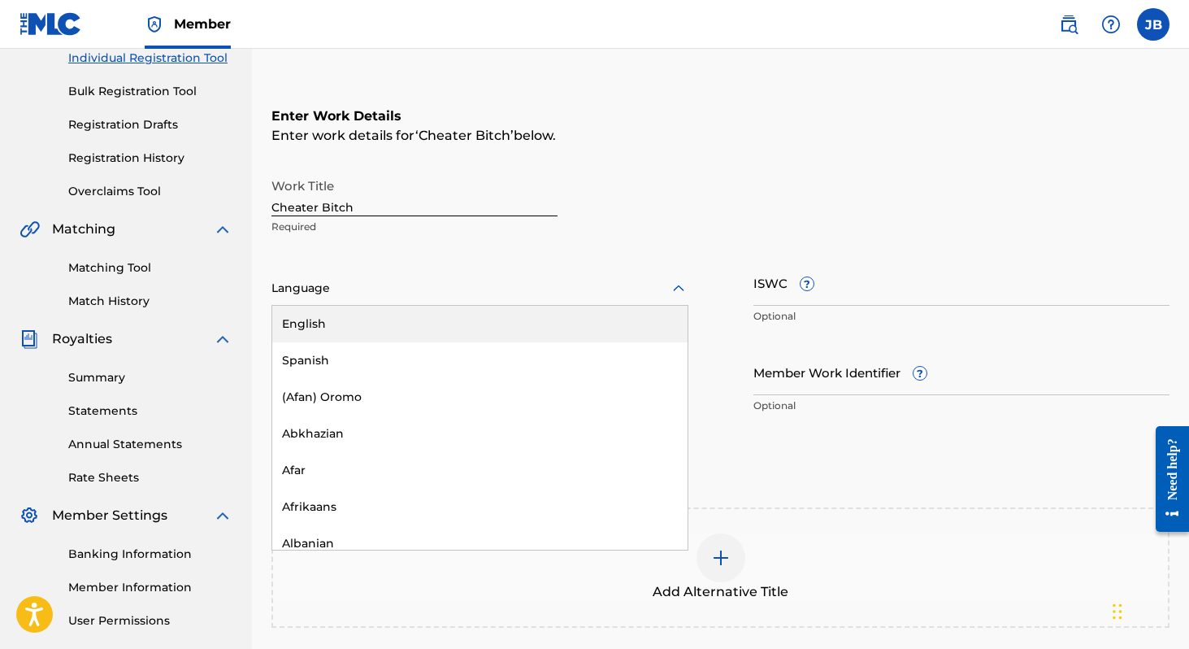
click at [352, 326] on div "English" at bounding box center [479, 324] width 415 height 37
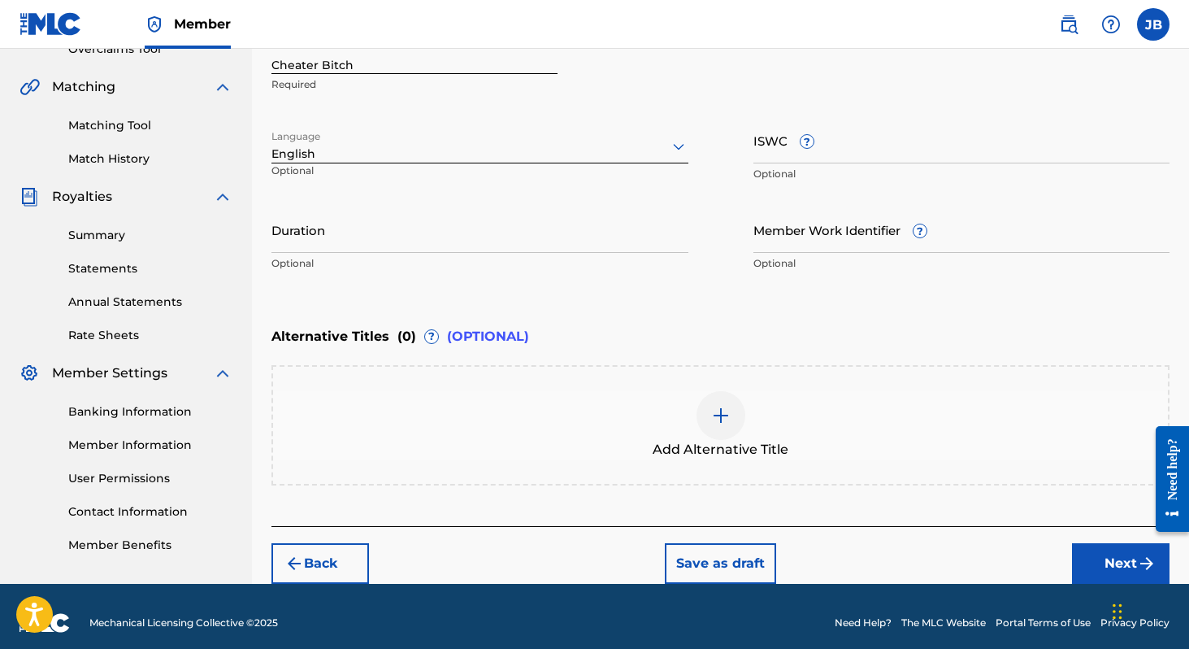
scroll to position [354, 0]
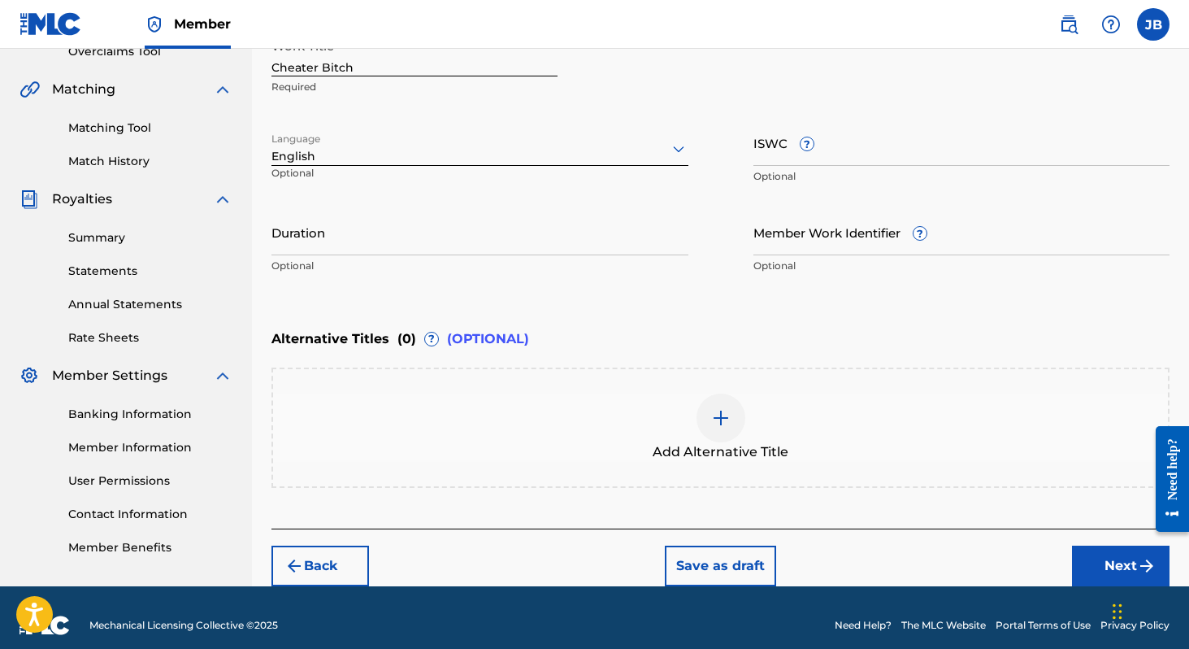
click at [1097, 569] on button "Next" at bounding box center [1121, 565] width 98 height 41
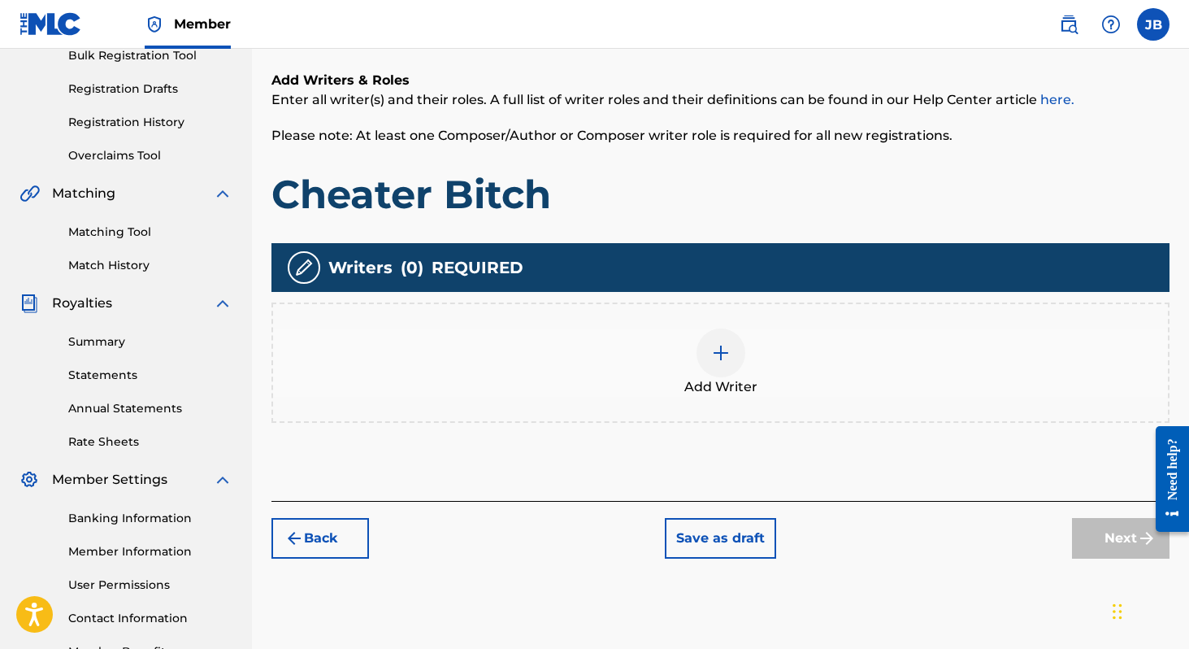
scroll to position [253, 0]
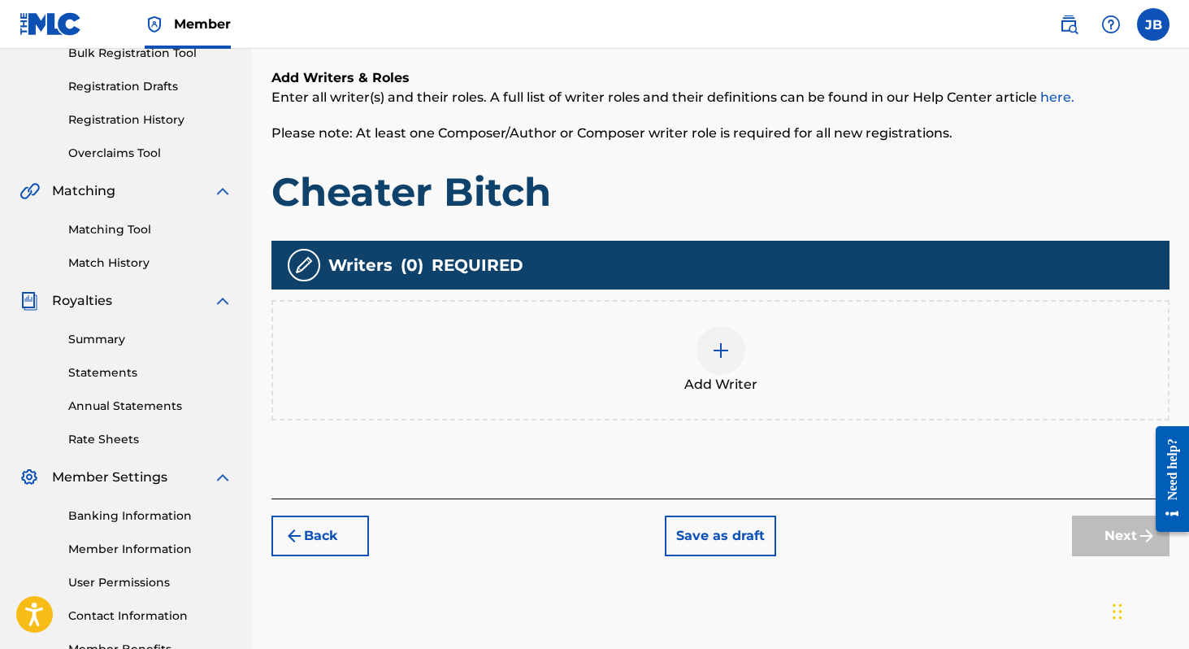
click at [740, 375] on span "Add Writer" at bounding box center [720, 385] width 73 height 20
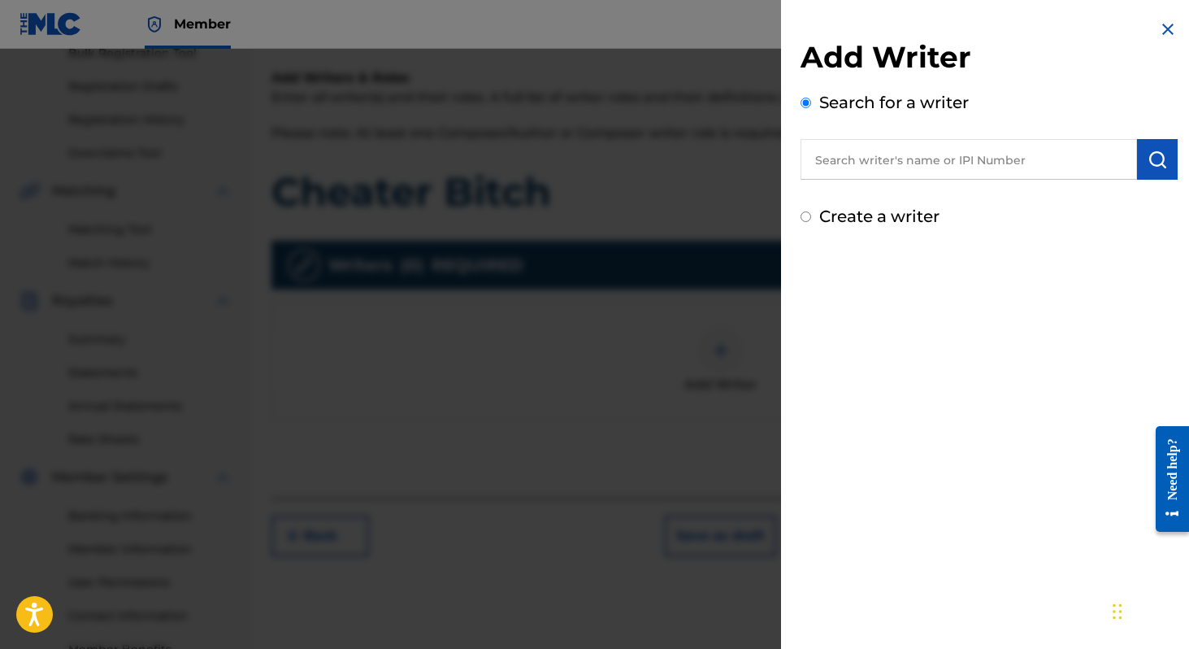
click at [905, 159] on input "text" at bounding box center [969, 159] width 336 height 41
paste input "658510826"
click at [1165, 166] on button "submit" at bounding box center [1157, 159] width 41 height 41
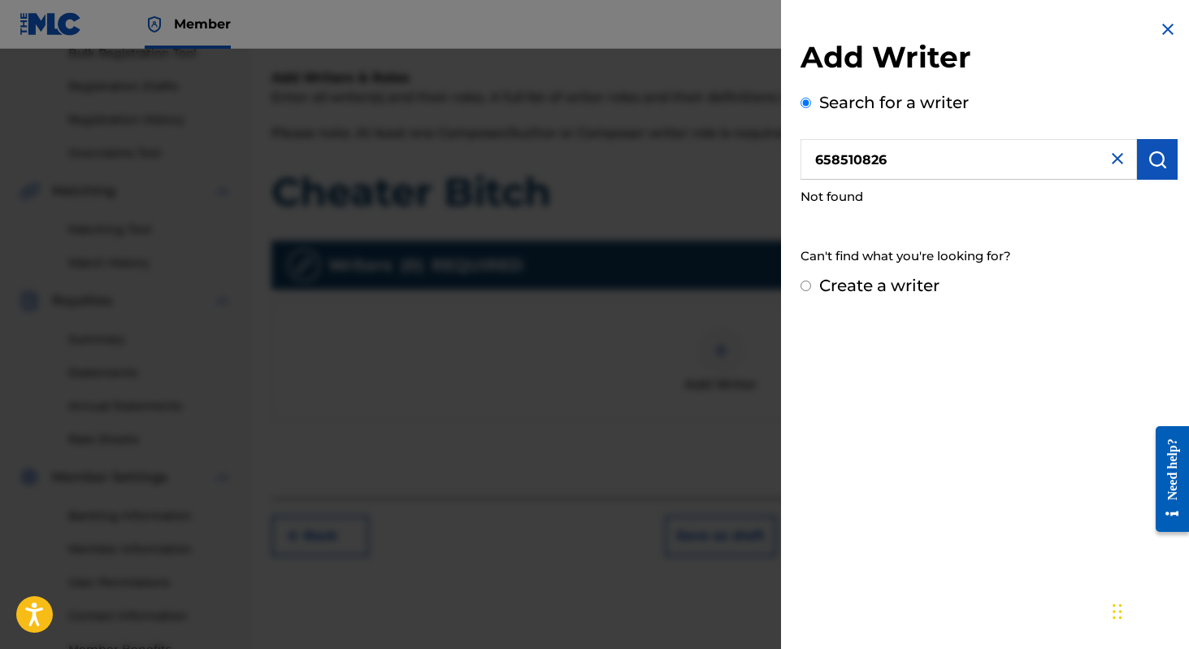
click at [882, 160] on input "658510826" at bounding box center [969, 159] width 336 height 41
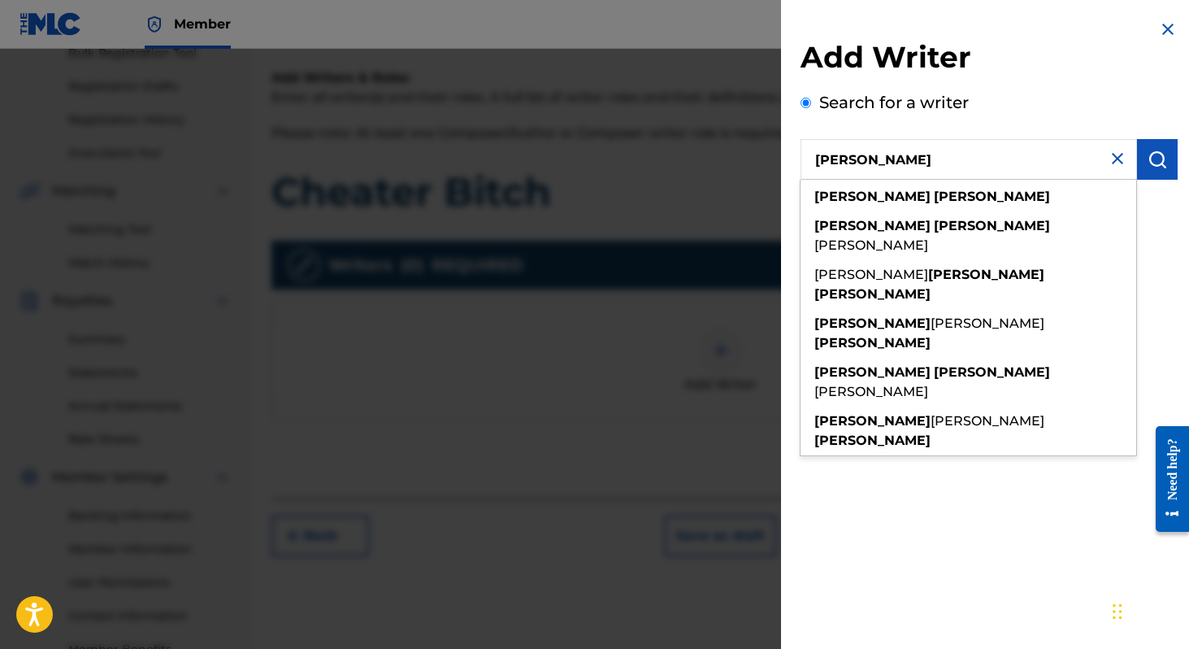
type input "[PERSON_NAME]"
click at [1148, 165] on img "submit" at bounding box center [1158, 160] width 20 height 20
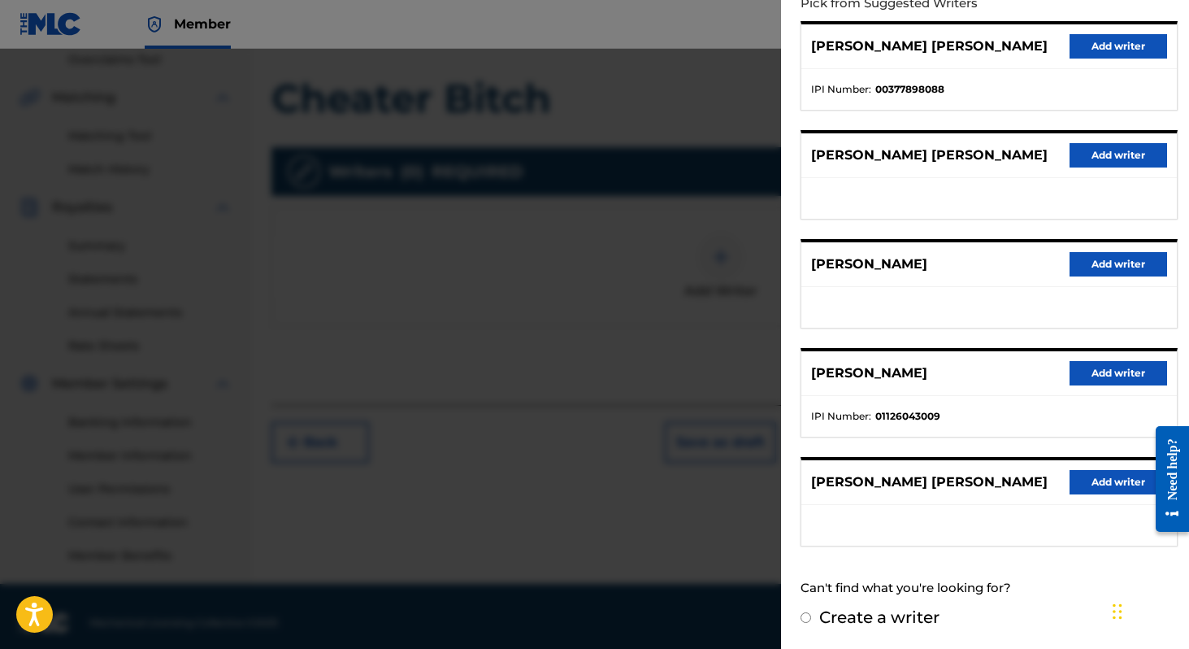
scroll to position [45, 0]
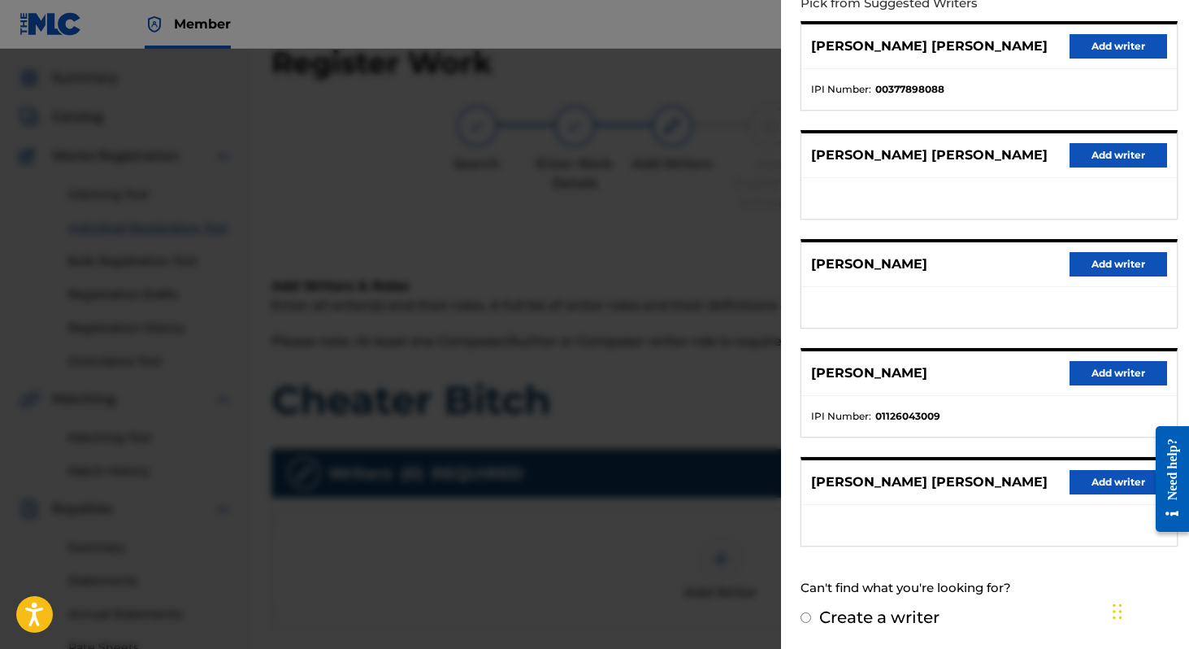
click at [892, 613] on label "Create a writer" at bounding box center [879, 617] width 120 height 20
radio input "true"
click at [811, 613] on input "Create a writer" at bounding box center [806, 617] width 11 height 11
radio input "false"
radio input "true"
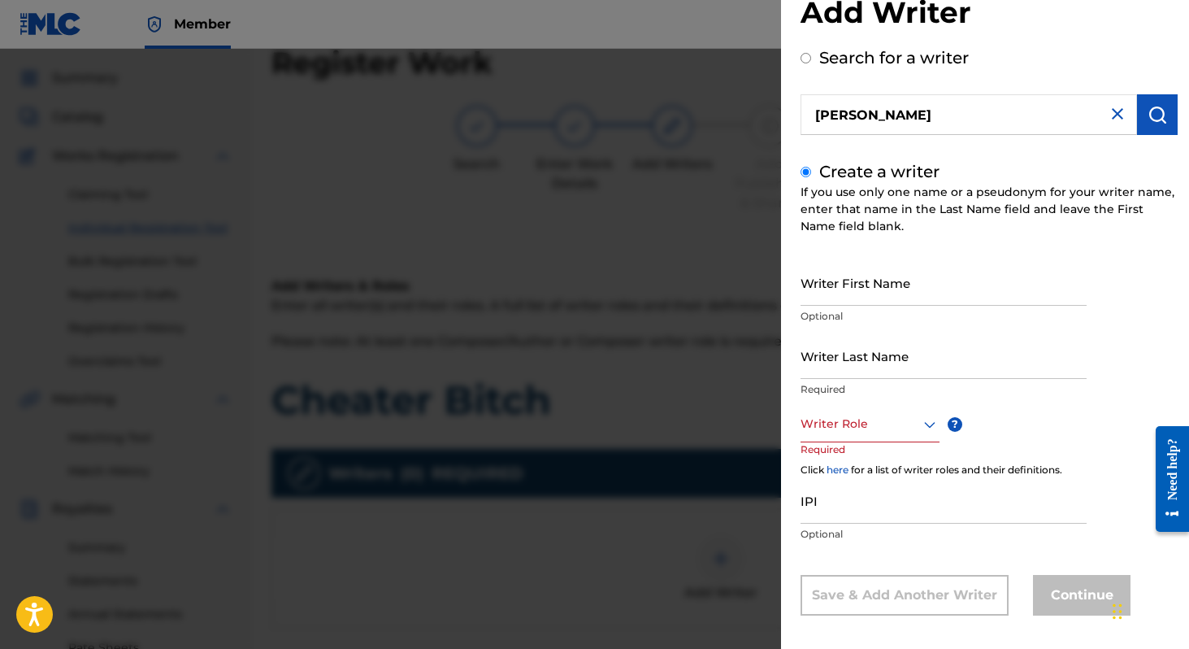
click at [876, 292] on input "Writer First Name" at bounding box center [944, 282] width 286 height 46
type input "[PERSON_NAME]"
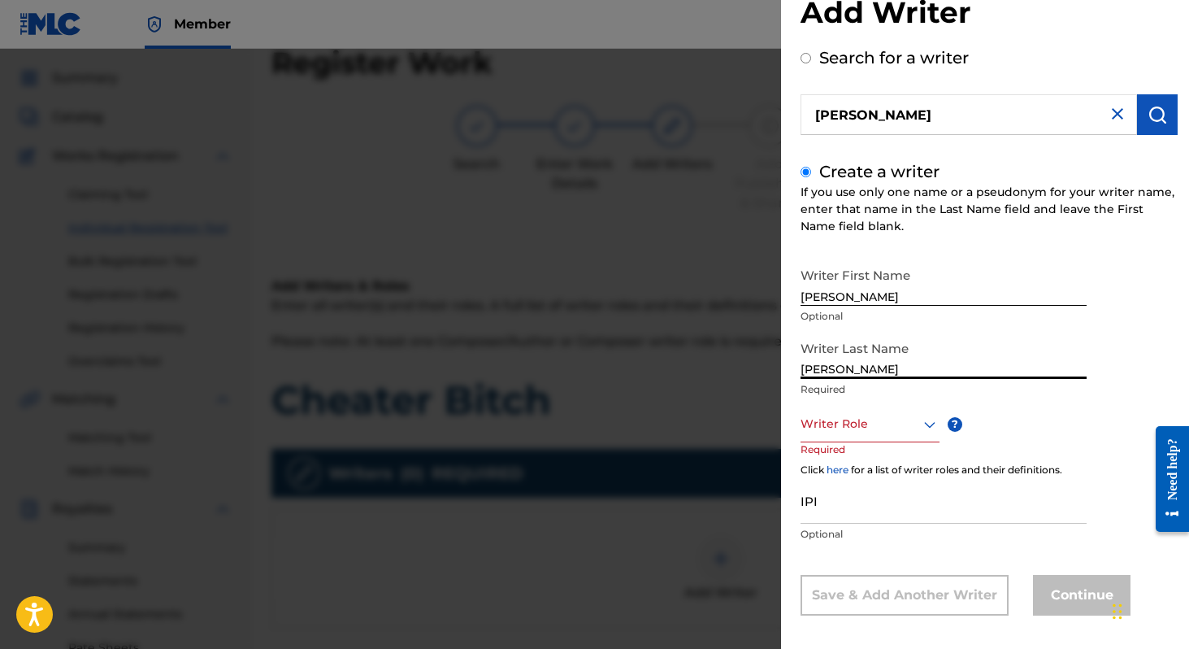
type input "[PERSON_NAME]"
click at [879, 441] on div "Writer Role" at bounding box center [870, 424] width 139 height 37
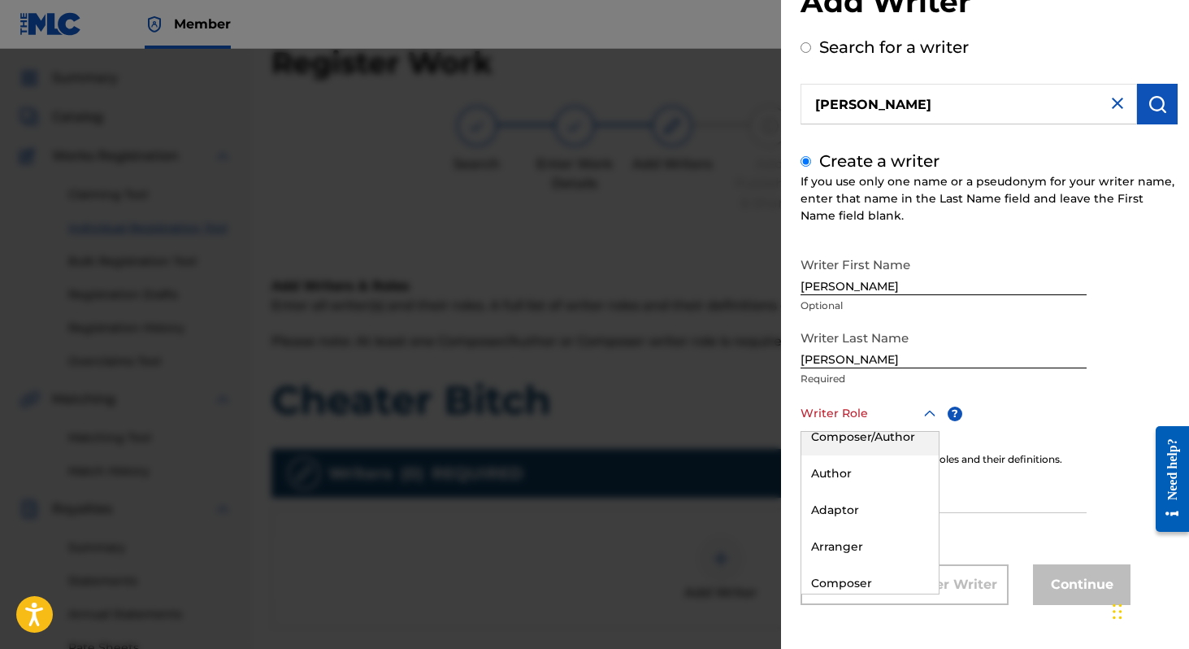
scroll to position [0, 0]
click at [880, 450] on div "Composer/Author" at bounding box center [869, 450] width 137 height 37
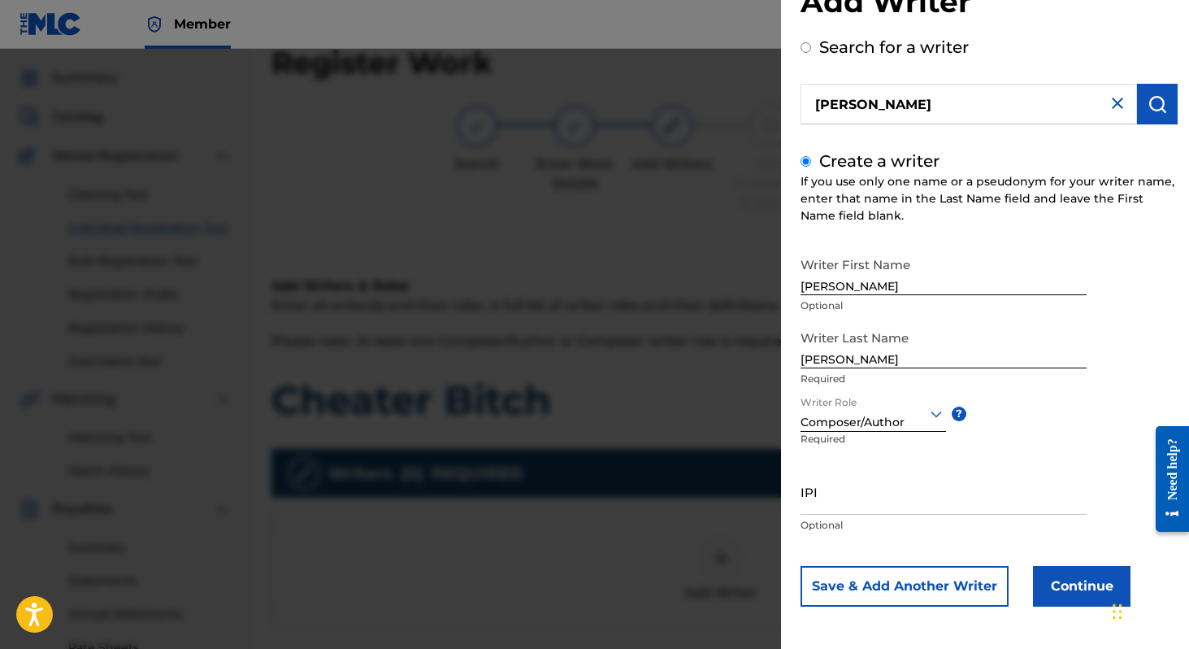
scroll to position [57, 0]
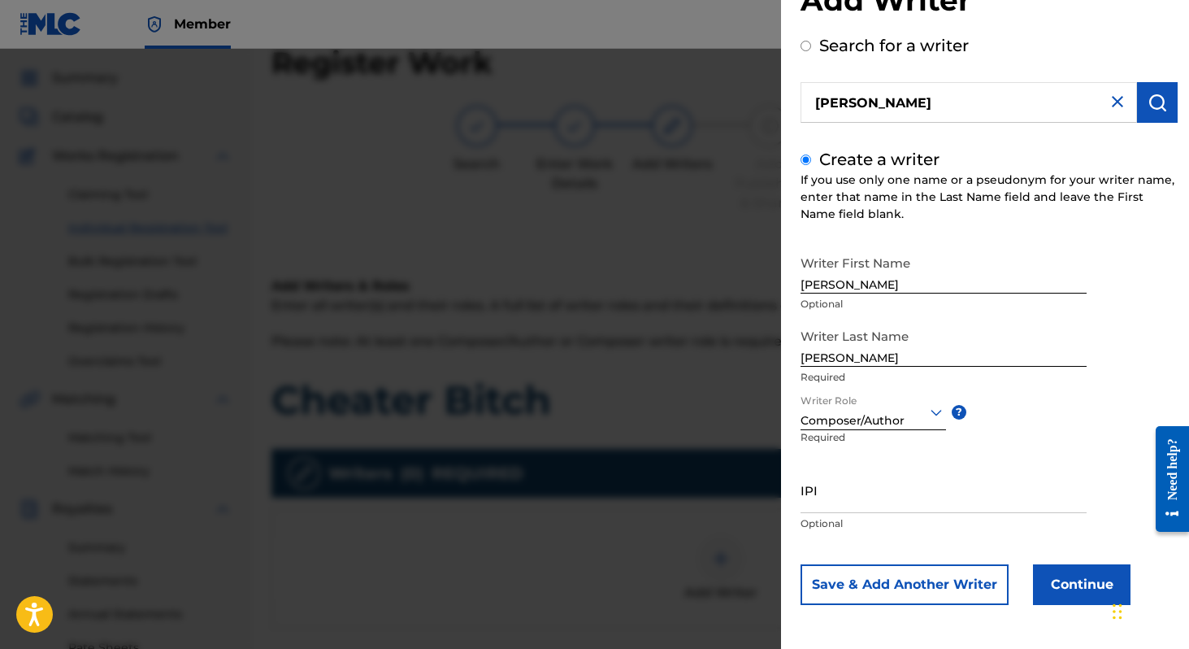
click at [857, 511] on input "IPI" at bounding box center [944, 490] width 286 height 46
paste input "658510826"
type input "658510826"
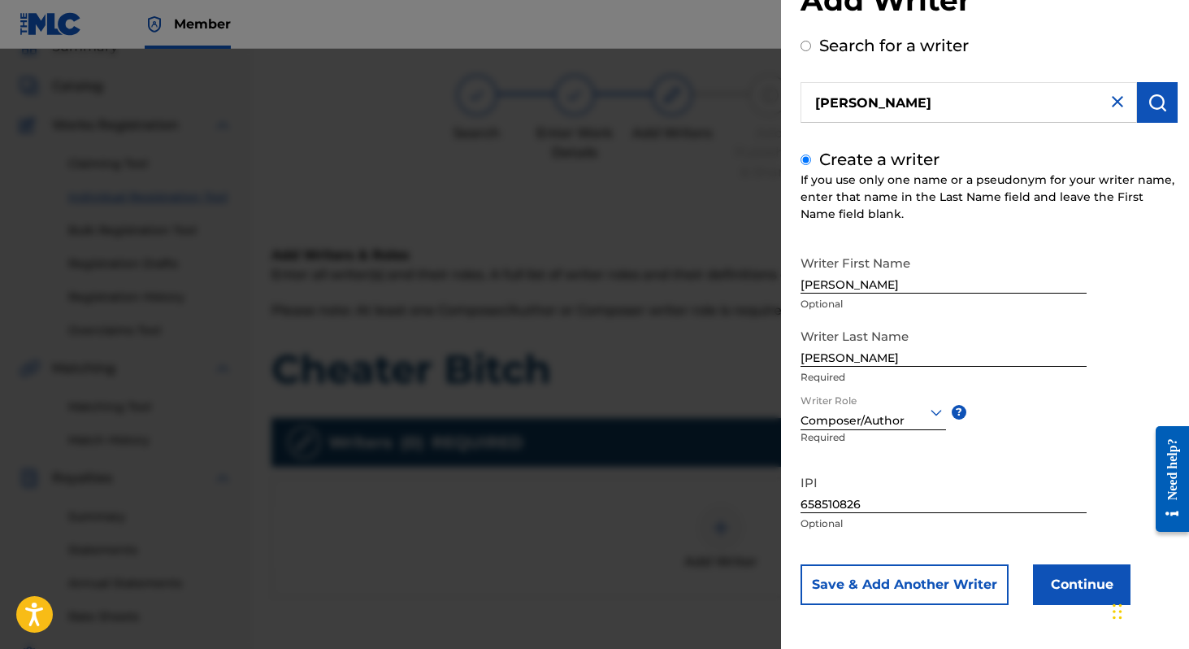
click at [1049, 574] on button "Continue" at bounding box center [1082, 584] width 98 height 41
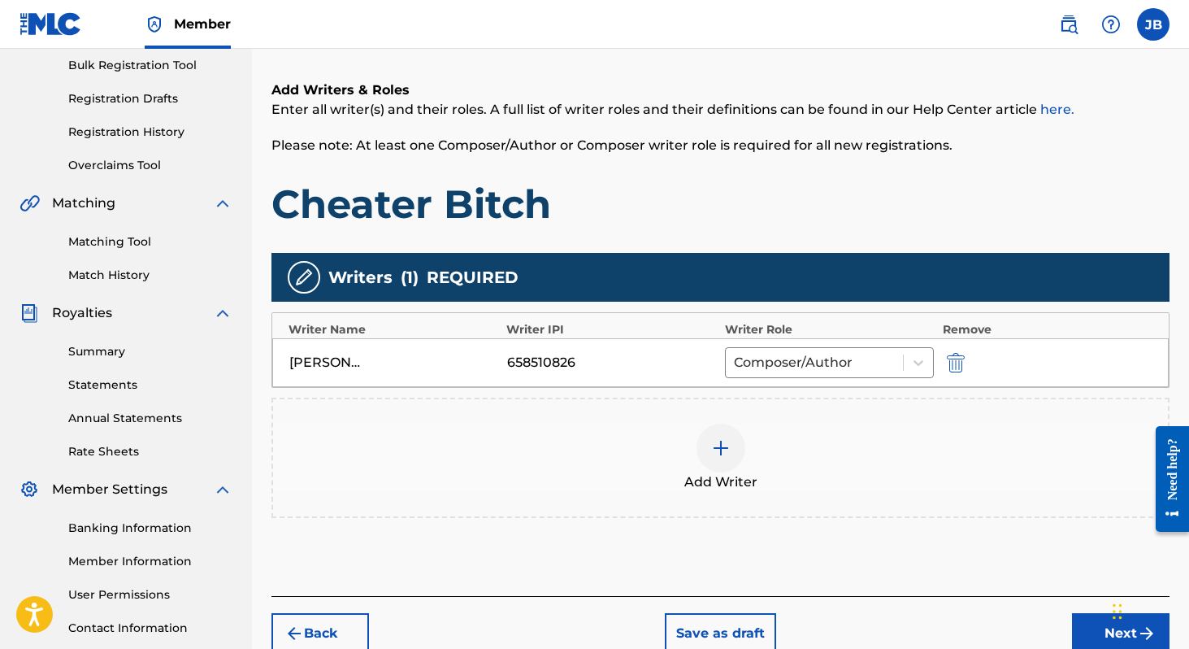
scroll to position [359, 0]
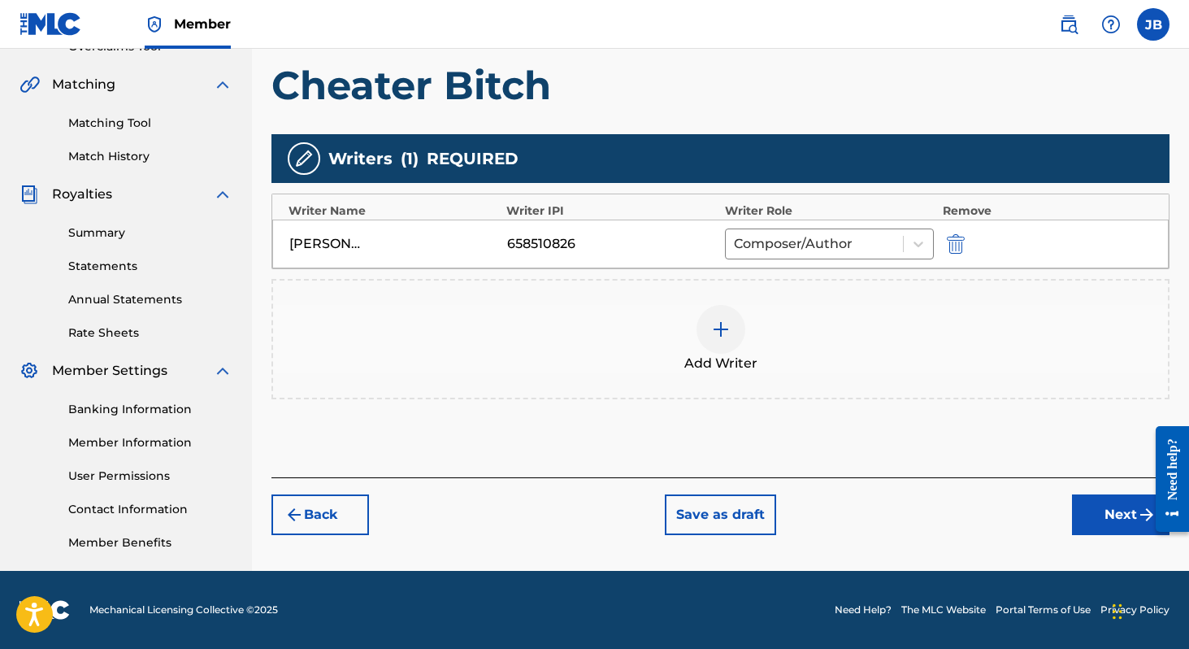
click at [1101, 514] on button "Next" at bounding box center [1121, 514] width 98 height 41
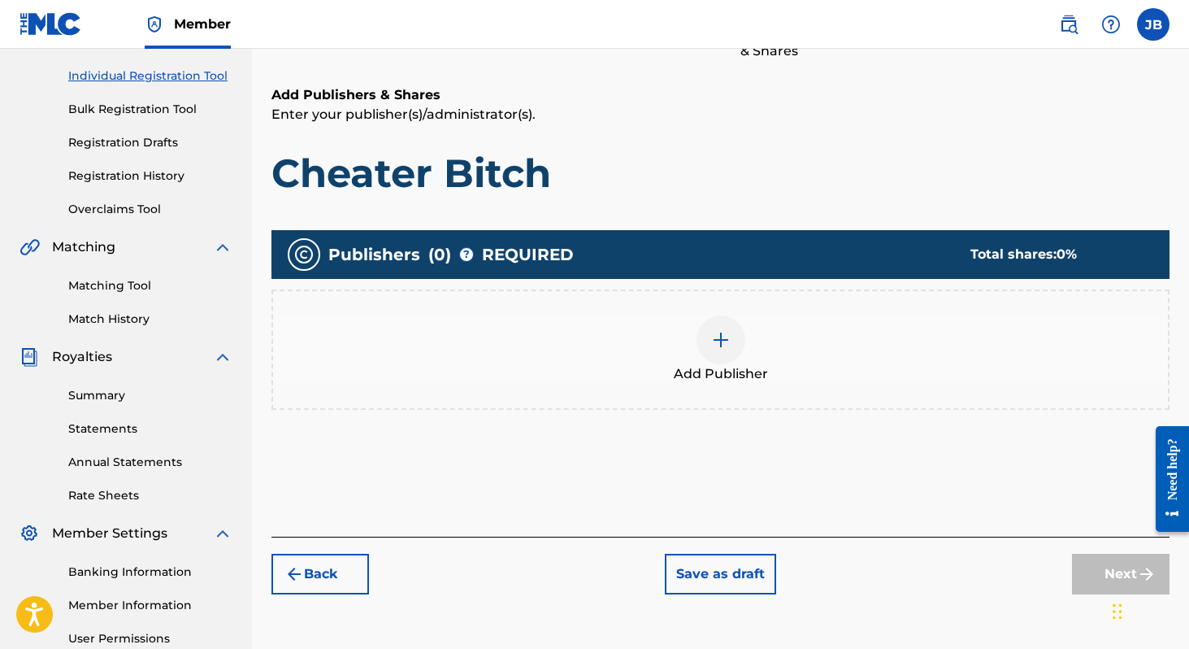
scroll to position [196, 0]
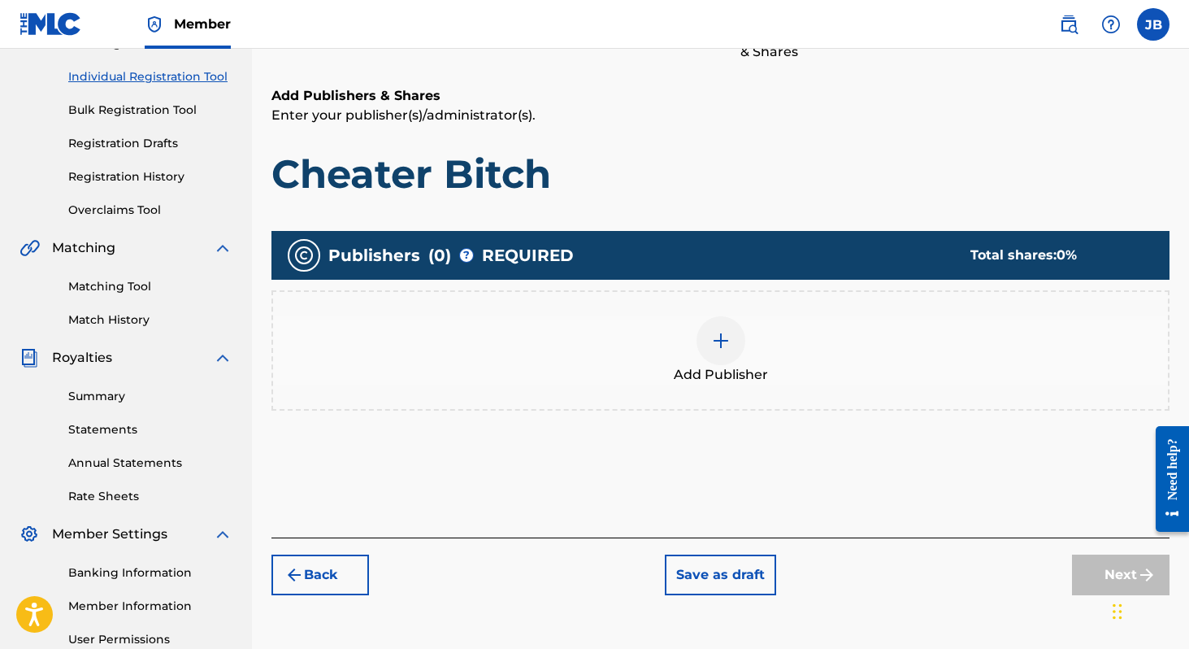
click at [731, 328] on div at bounding box center [721, 340] width 49 height 49
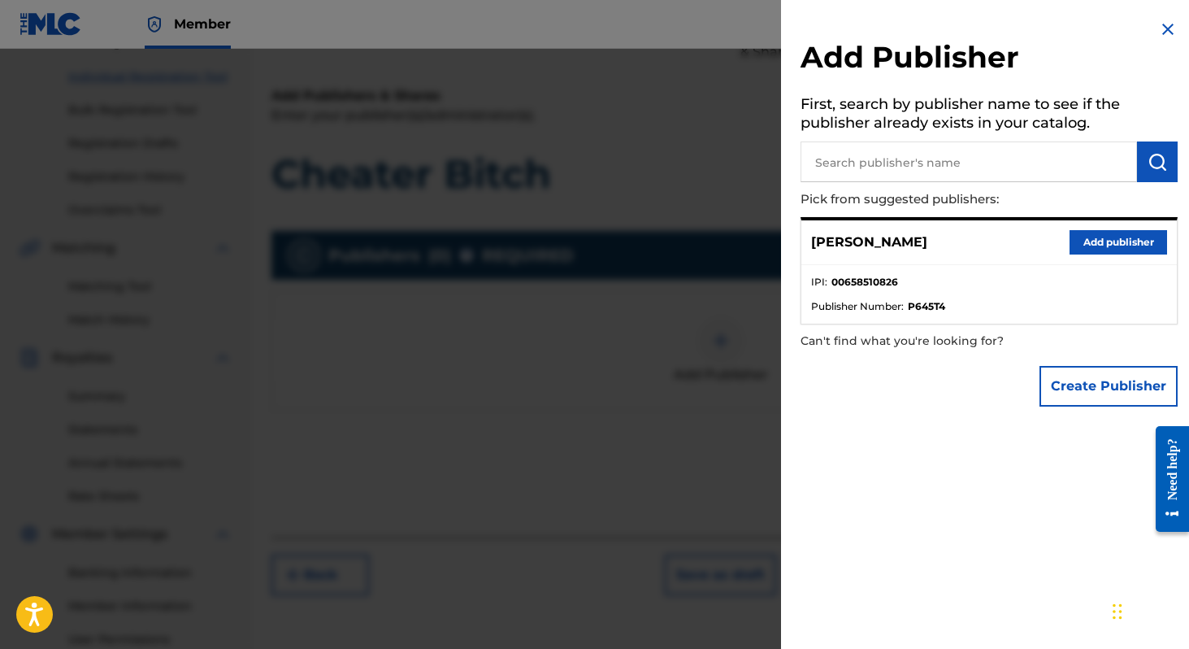
click at [892, 160] on input "text" at bounding box center [969, 161] width 336 height 41
type input "a"
type input "q"
type input "w"
click at [897, 164] on input "text" at bounding box center [969, 161] width 336 height 41
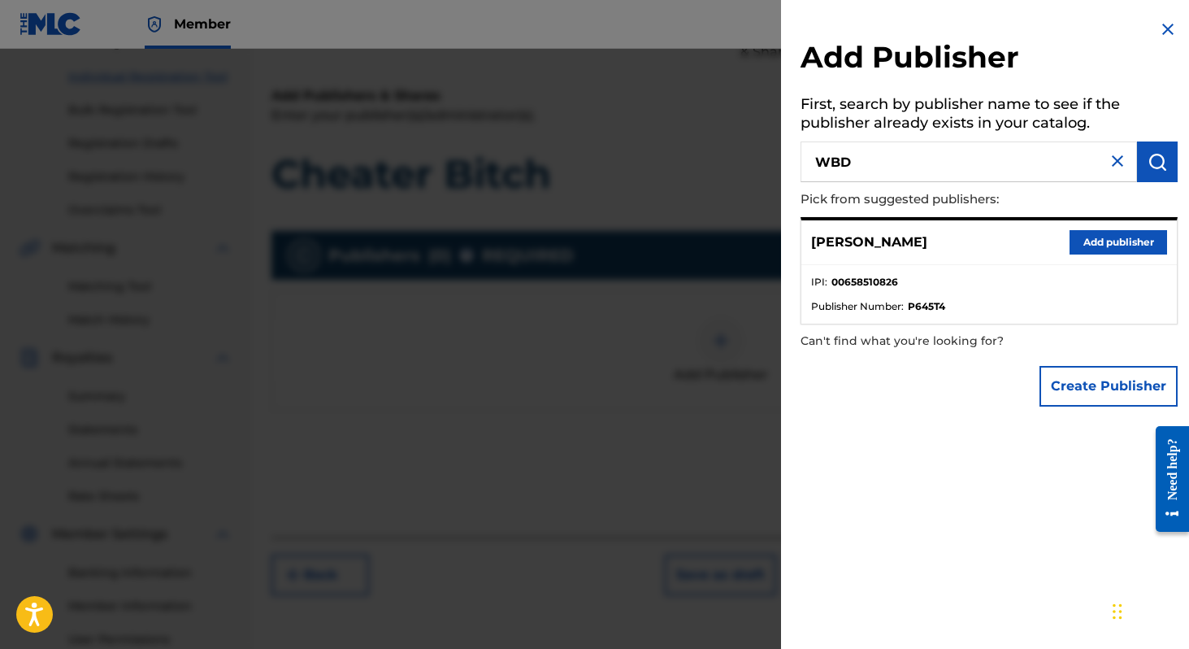
type input "WBD"
click at [1083, 369] on button "Create Publisher" at bounding box center [1109, 386] width 138 height 41
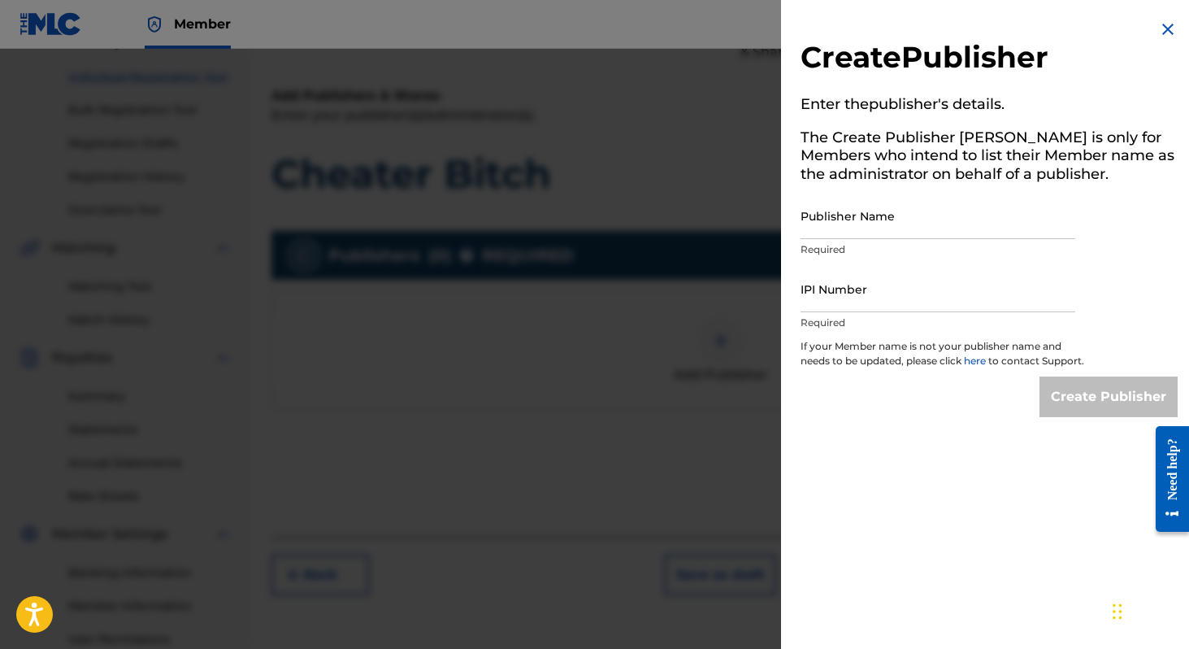
click at [1158, 28] on img at bounding box center [1168, 30] width 20 height 20
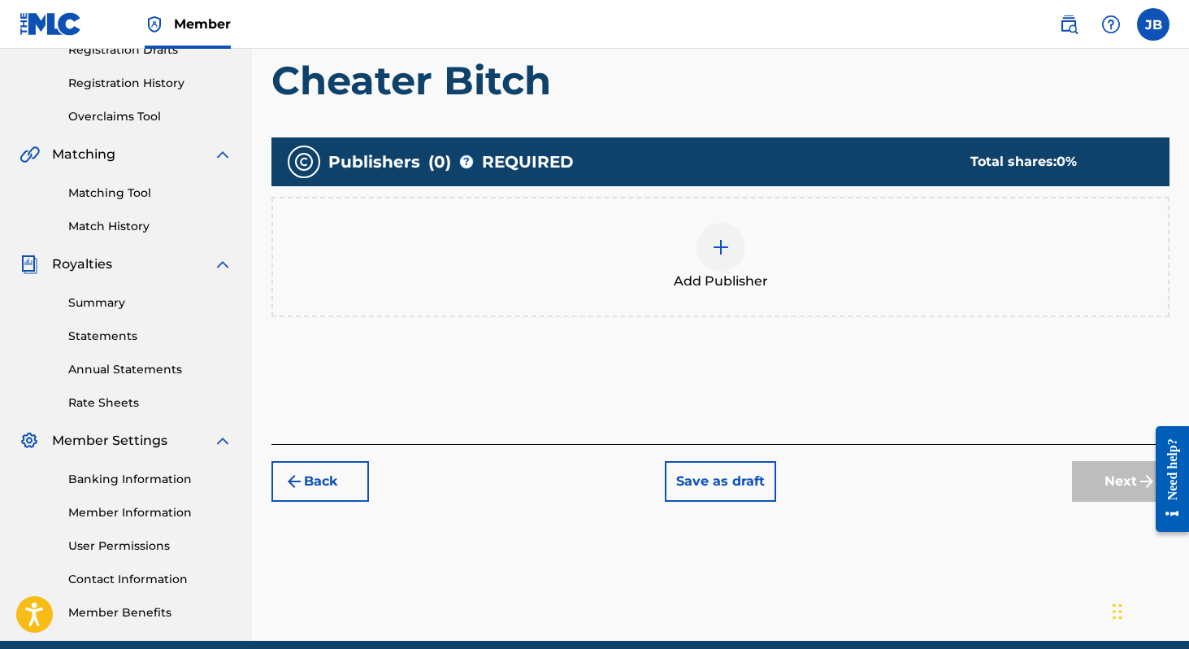
scroll to position [244, 0]
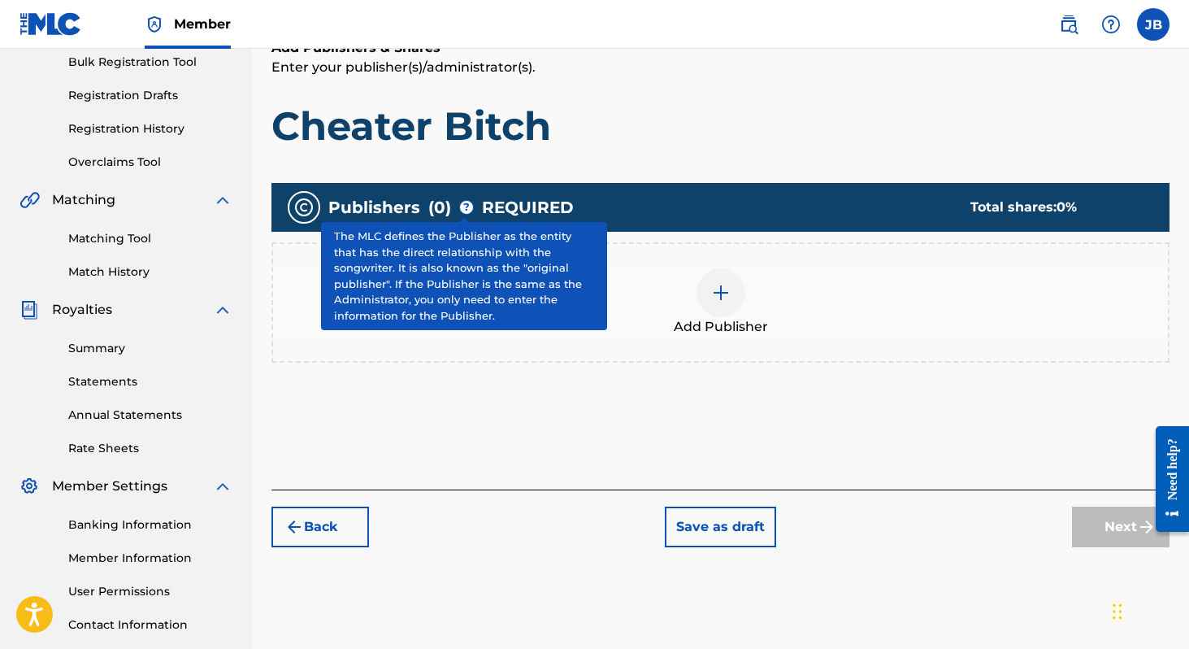
click at [470, 206] on span "?" at bounding box center [466, 207] width 13 height 13
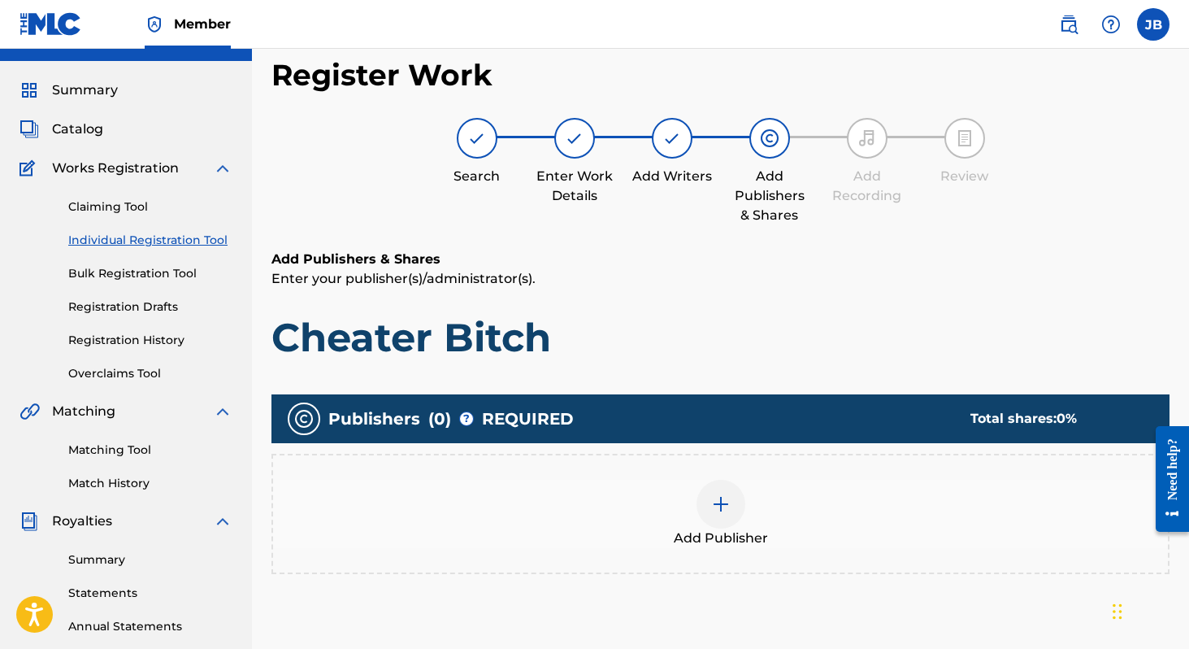
scroll to position [359, 0]
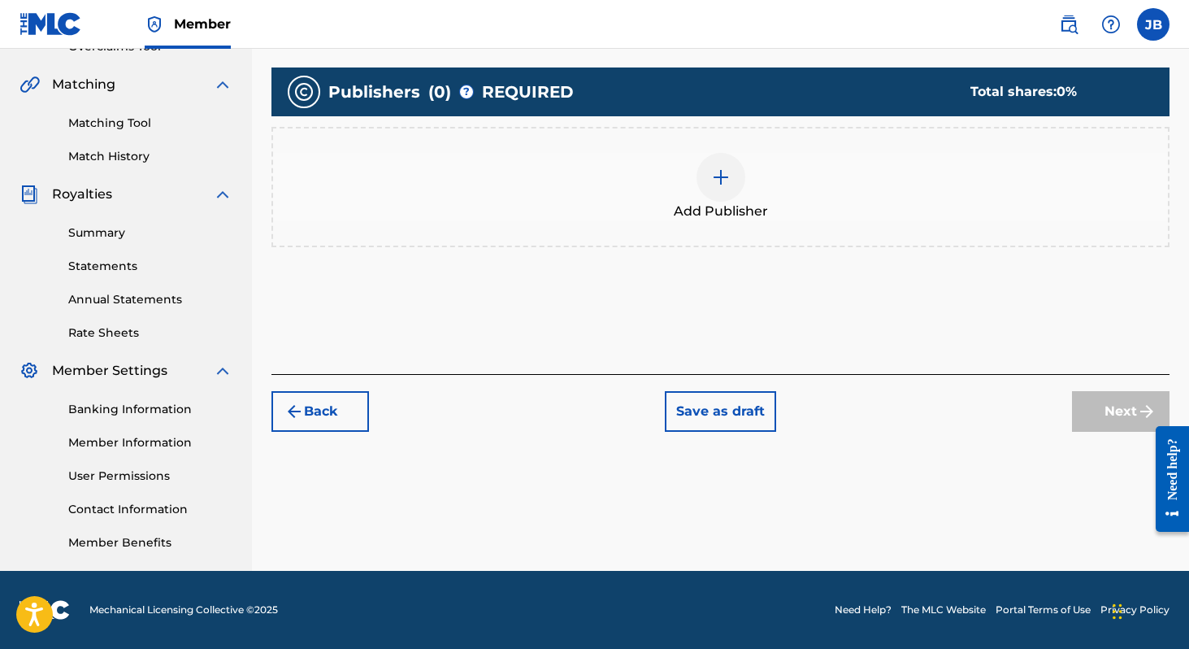
click at [709, 423] on button "Save as draft" at bounding box center [720, 411] width 111 height 41
